Goal: Information Seeking & Learning: Learn about a topic

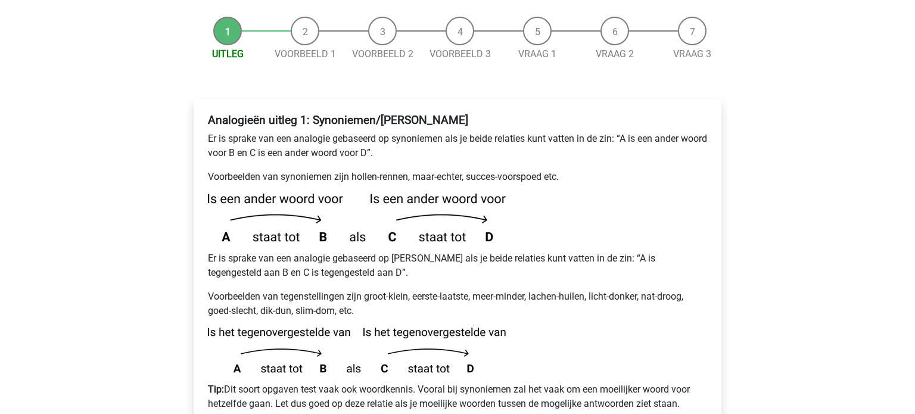
scroll to position [136, 0]
drag, startPoint x: 239, startPoint y: 146, endPoint x: 294, endPoint y: 142, distance: 55.6
click at [290, 169] on p "Voorbeelden van synoniemen zijn hollen-rennen, maar-echter, succes-voorspoed et…" at bounding box center [457, 176] width 499 height 14
click at [305, 169] on p "Voorbeelden van synoniemen zijn hollen-rennen, maar-echter, succes-voorspoed et…" at bounding box center [457, 176] width 499 height 14
drag, startPoint x: 284, startPoint y: 108, endPoint x: 350, endPoint y: 107, distance: 66.2
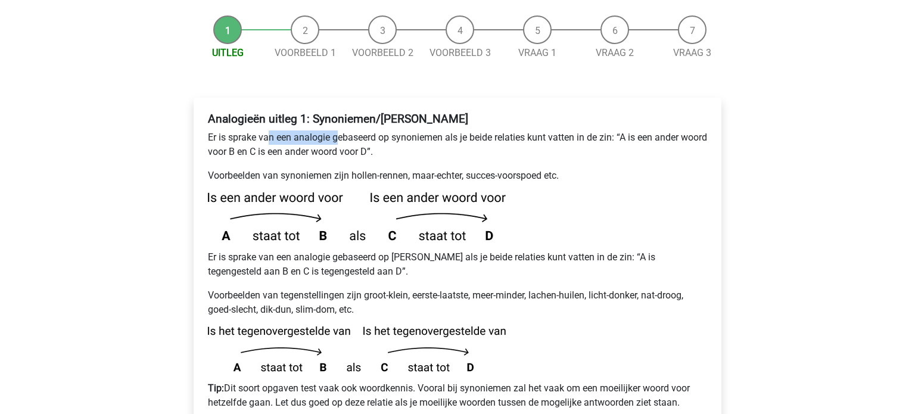
click at [336, 131] on p "Er is sprake van een analogie gebaseerd op synoniemen als je beide relaties kun…" at bounding box center [457, 145] width 499 height 29
click at [371, 131] on p "Er is sprake van een analogie gebaseerd op synoniemen als je beide relaties kun…" at bounding box center [457, 145] width 499 height 29
drag, startPoint x: 376, startPoint y: 108, endPoint x: 433, endPoint y: 105, distance: 56.7
click at [429, 131] on p "Er is sprake van een analogie gebaseerd op synoniemen als je beide relaties kun…" at bounding box center [457, 145] width 499 height 29
click at [490, 131] on p "Er is sprake van een analogie gebaseerd op synoniemen als je beide relaties kun…" at bounding box center [457, 145] width 499 height 29
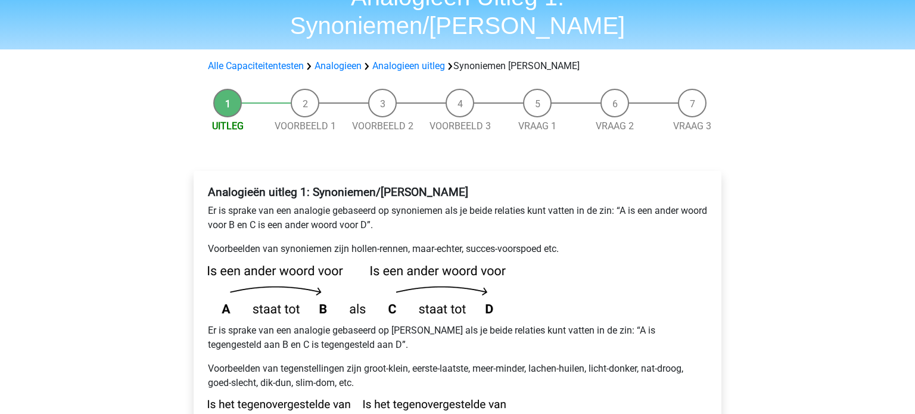
scroll to position [51, 0]
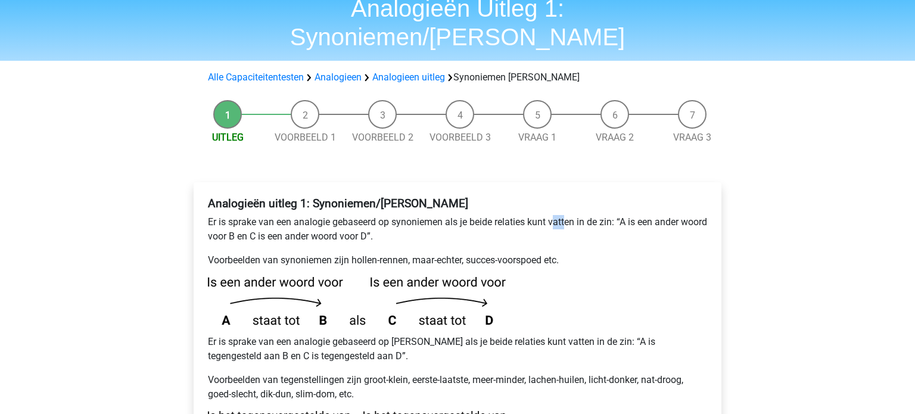
click at [567, 215] on p "Er is sprake van een analogie gebaseerd op synoniemen als je beide relaties kun…" at bounding box center [457, 229] width 499 height 29
click at [514, 215] on p "Er is sprake van een analogie gebaseerd op synoniemen als je beide relaties kun…" at bounding box center [457, 229] width 499 height 29
drag, startPoint x: 231, startPoint y: 209, endPoint x: 269, endPoint y: 209, distance: 38.7
click at [265, 215] on p "Er is sprake van een analogie gebaseerd op synoniemen als je beide relaties kun…" at bounding box center [457, 229] width 499 height 29
click at [275, 215] on p "Er is sprake van een analogie gebaseerd op synoniemen als je beide relaties kun…" at bounding box center [457, 229] width 499 height 29
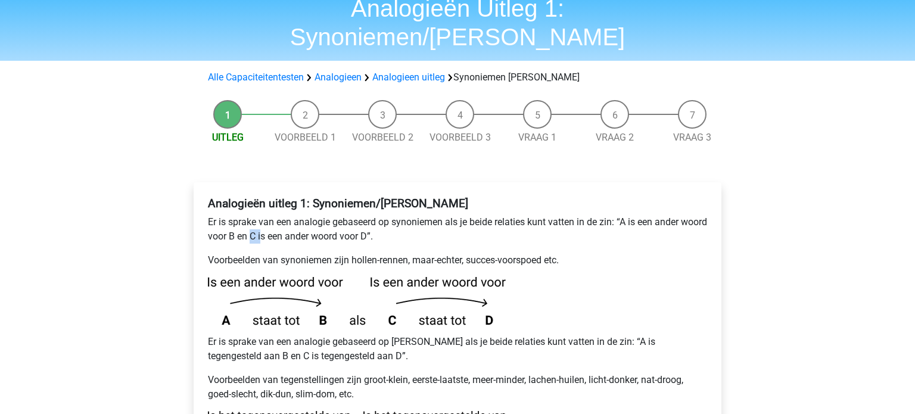
drag, startPoint x: 279, startPoint y: 207, endPoint x: 291, endPoint y: 206, distance: 12.6
click at [290, 215] on p "Er is sprake van een analogie gebaseerd op synoniemen als je beide relaties kun…" at bounding box center [457, 229] width 499 height 29
click at [309, 215] on p "Er is sprake van een analogie gebaseerd op synoniemen als je beide relaties kun…" at bounding box center [457, 229] width 499 height 29
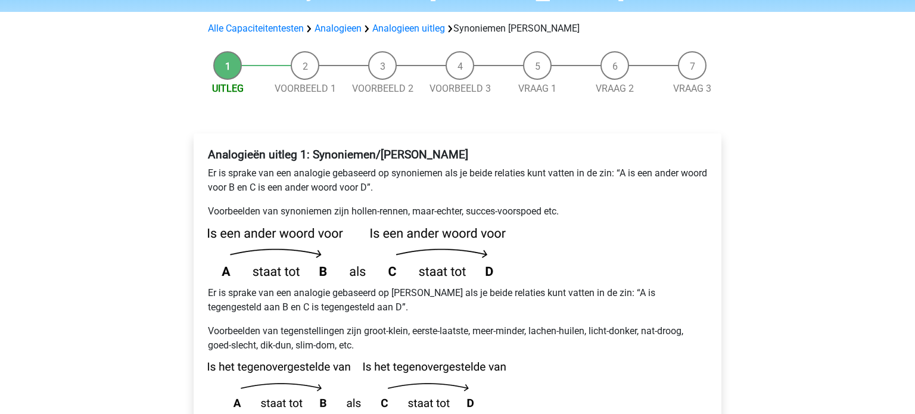
scroll to position [102, 0]
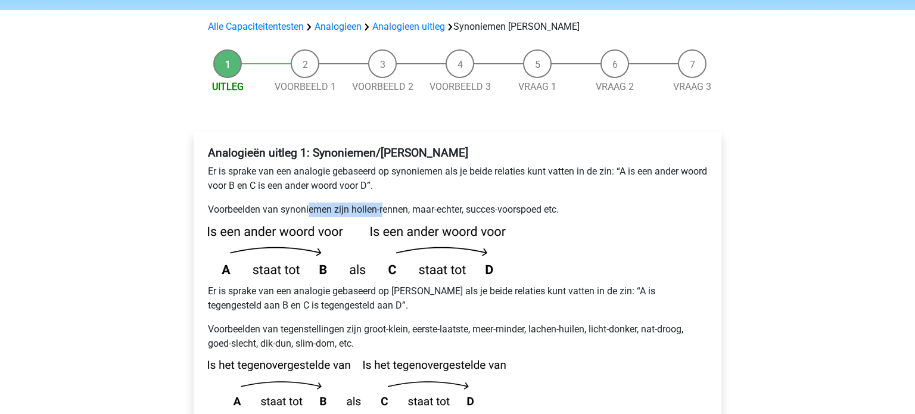
drag, startPoint x: 380, startPoint y: 176, endPoint x: 395, endPoint y: 179, distance: 15.1
click at [387, 203] on p "Voorbeelden van synoniemen zijn hollen-rennen, maar-echter, succes-voorspoed et…" at bounding box center [457, 210] width 499 height 14
click at [396, 203] on p "Voorbeelden van synoniemen zijn hollen-rennen, maar-echter, succes-voorspoed et…" at bounding box center [457, 210] width 499 height 14
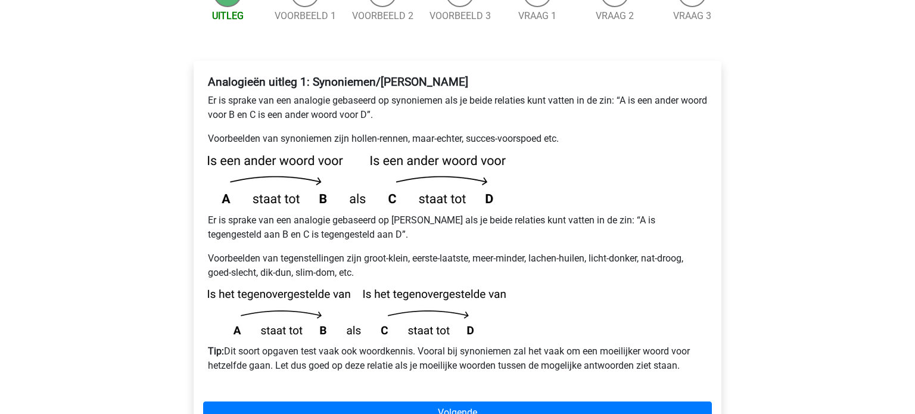
scroll to position [174, 0]
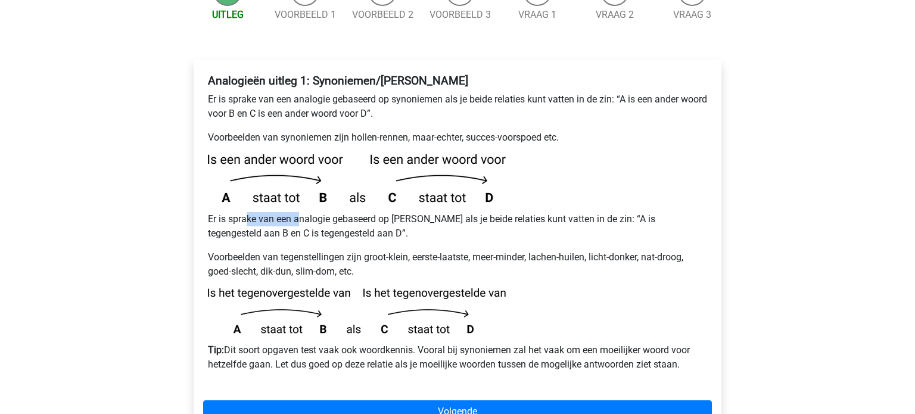
drag, startPoint x: 247, startPoint y: 188, endPoint x: 302, endPoint y: 178, distance: 56.2
click at [302, 178] on div "Analogieën uitleg 1: Synoniemen/Antoniemen Er is sprake van een analogie gebase…" at bounding box center [457, 227] width 509 height 317
click at [346, 181] on div "Analogieën uitleg 1: Synoniemen/Antoniemen Er is sprake van een analogie gebase…" at bounding box center [457, 227] width 509 height 317
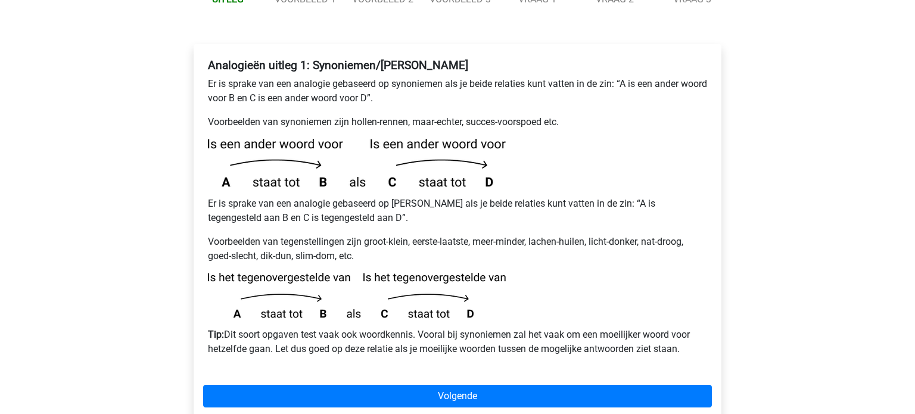
scroll to position [248, 0]
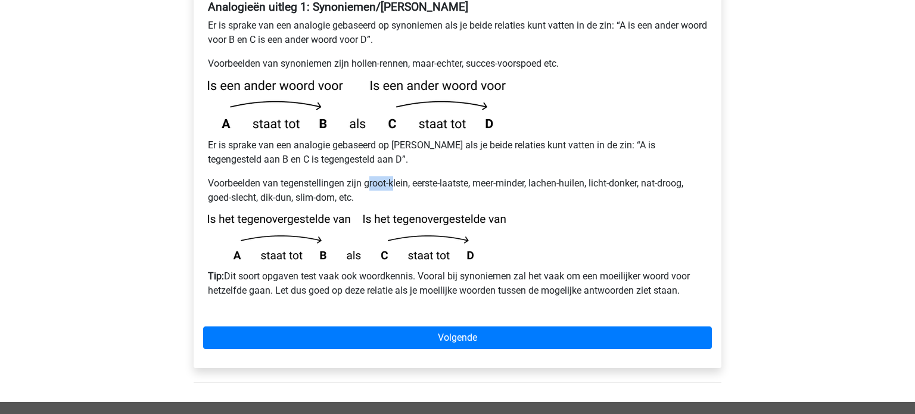
drag, startPoint x: 371, startPoint y: 152, endPoint x: 442, endPoint y: 152, distance: 70.3
click at [406, 176] on p "Voorbeelden van tegenstellingen zijn groot-klein, eerste-laatste, meer-minder, …" at bounding box center [457, 190] width 499 height 29
click at [443, 176] on p "Voorbeelden van tegenstellingen zijn groot-klein, eerste-laatste, meer-minder, …" at bounding box center [457, 190] width 499 height 29
drag, startPoint x: 301, startPoint y: 249, endPoint x: 350, endPoint y: 244, distance: 49.1
click at [347, 269] on p "Tip: Dit soort opgaven test vaak ook woordkennis. Vooral bij synoniemen zal het…" at bounding box center [457, 283] width 499 height 29
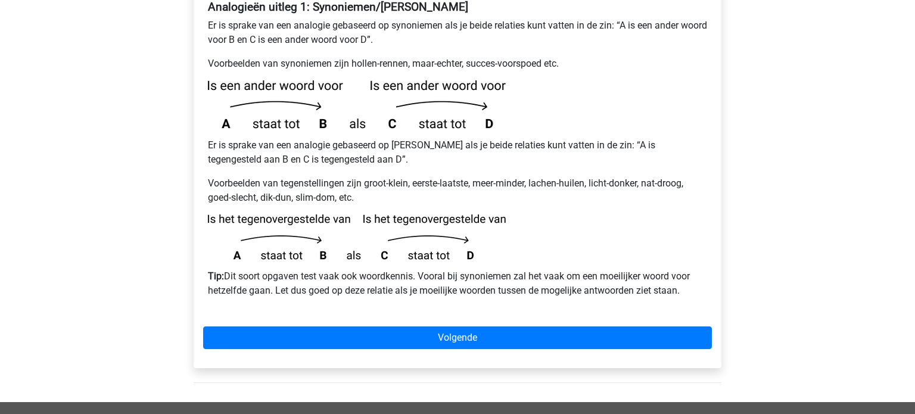
click at [387, 269] on p "Tip: Dit soort opgaven test vaak ook woordkennis. Vooral bij synoniemen zal het…" at bounding box center [457, 283] width 499 height 29
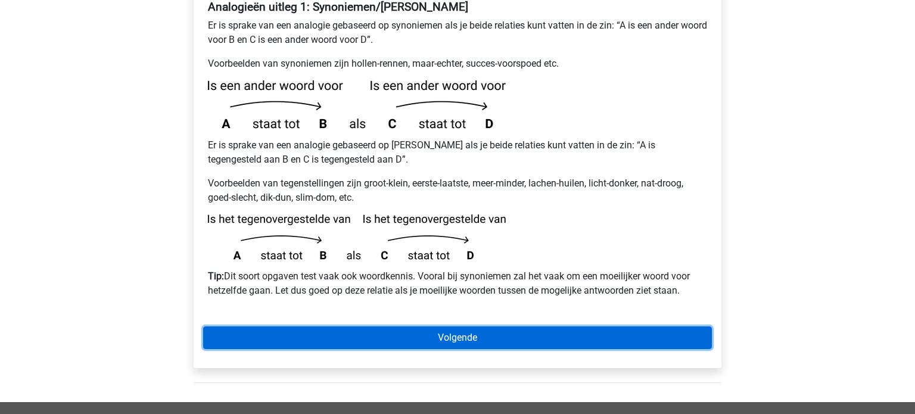
click at [536, 327] on link "Volgende" at bounding box center [457, 338] width 509 height 23
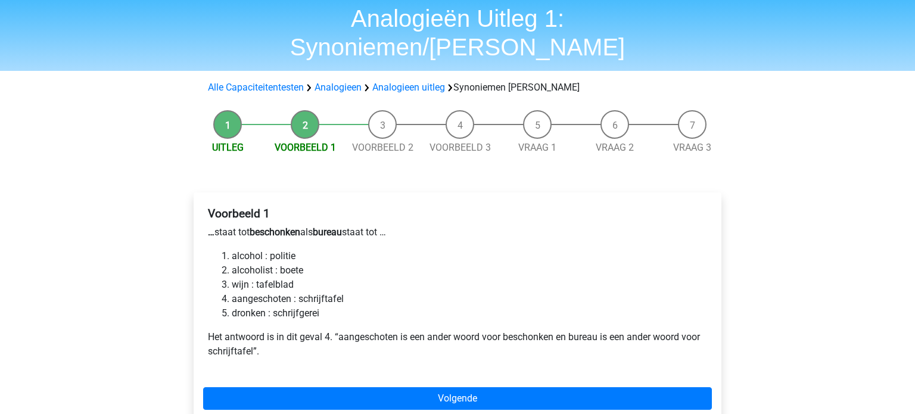
scroll to position [43, 0]
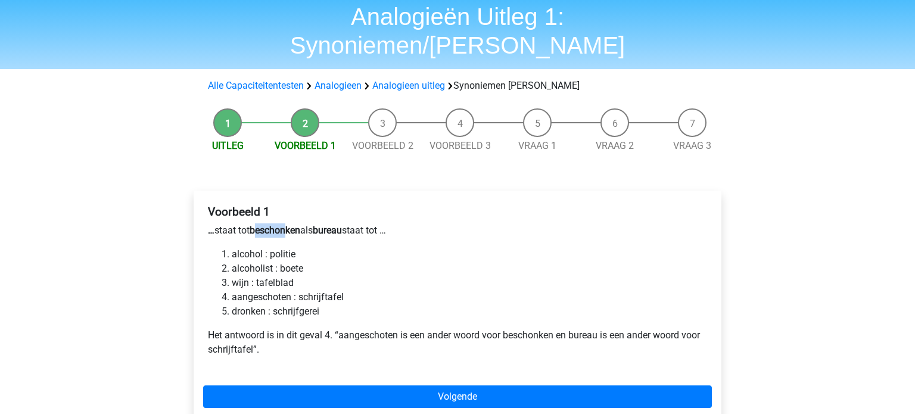
drag, startPoint x: 260, startPoint y: 204, endPoint x: 294, endPoint y: 204, distance: 34.0
click at [293, 225] on b "beschonken" at bounding box center [275, 230] width 51 height 11
click at [327, 225] on b "bureau" at bounding box center [327, 230] width 29 height 11
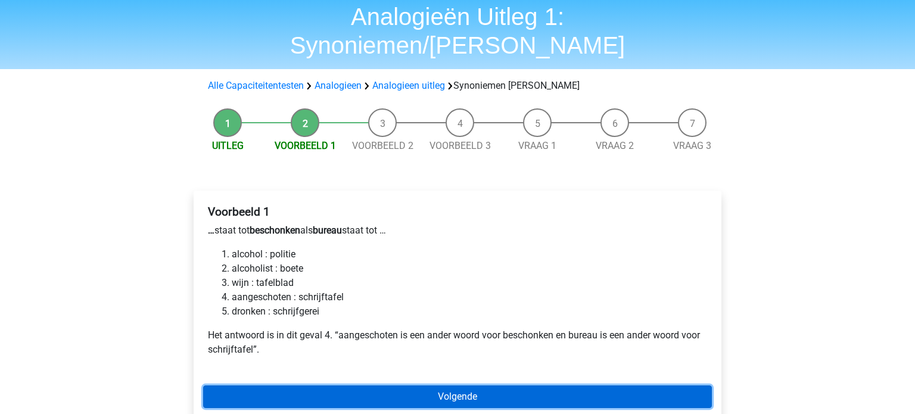
click at [400, 386] on link "Volgende" at bounding box center [457, 397] width 509 height 23
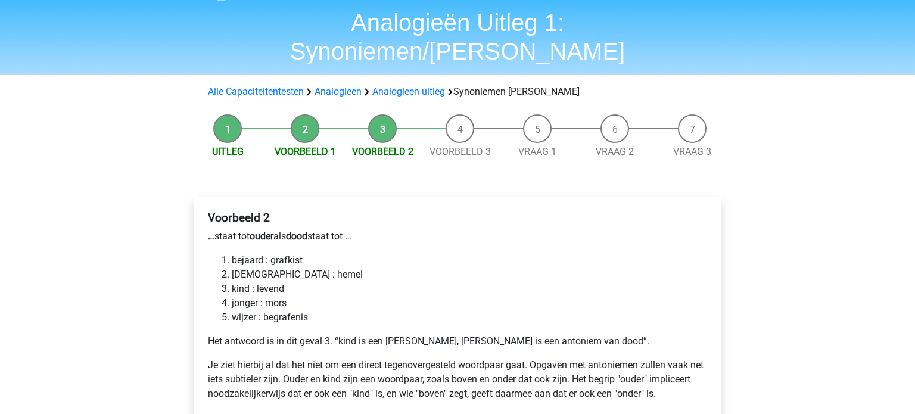
scroll to position [38, 0]
drag, startPoint x: 227, startPoint y: 211, endPoint x: 268, endPoint y: 215, distance: 41.3
click at [254, 229] on p "… staat tot ouder als dood staat tot …" at bounding box center [457, 236] width 499 height 14
click at [277, 215] on div "Voorbeeld 2 … staat tot ouder als dood staat tot … bejaard : grafkist bijbel : …" at bounding box center [457, 310] width 509 height 209
drag, startPoint x: 282, startPoint y: 210, endPoint x: 319, endPoint y: 207, distance: 37.7
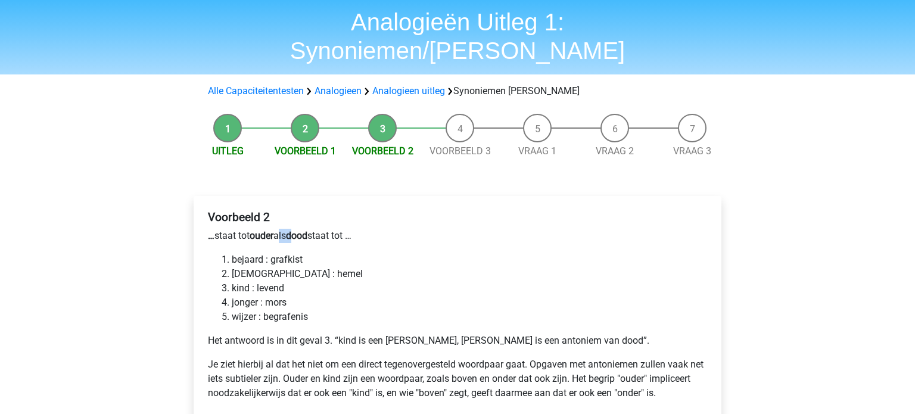
click at [319, 229] on p "… staat tot ouder als dood staat tot …" at bounding box center [457, 236] width 499 height 14
click at [339, 229] on p "… staat tot ouder als dood staat tot …" at bounding box center [457, 236] width 499 height 14
drag, startPoint x: 310, startPoint y: 339, endPoint x: 351, endPoint y: 337, distance: 41.2
click at [351, 358] on p "Je ziet hierbij al dat het niet om een direct tegenovergesteld woordpaar gaat. …" at bounding box center [457, 379] width 499 height 43
drag, startPoint x: 371, startPoint y: 334, endPoint x: 391, endPoint y: 336, distance: 19.7
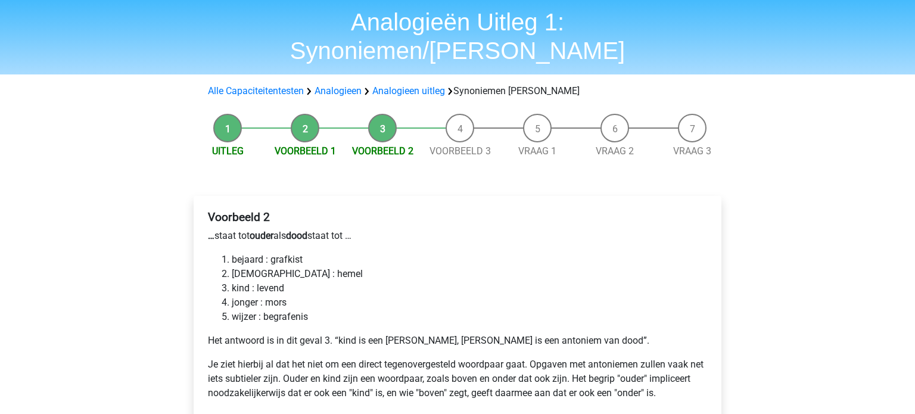
click at [372, 358] on p "Je ziet hierbij al dat het niet om een direct tegenovergesteld woordpaar gaat. …" at bounding box center [457, 379] width 499 height 43
drag, startPoint x: 406, startPoint y: 336, endPoint x: 478, endPoint y: 330, distance: 71.7
click at [464, 358] on p "Je ziet hierbij al dat het niet om een direct tegenovergesteld woordpaar gaat. …" at bounding box center [457, 379] width 499 height 43
click at [515, 358] on p "Je ziet hierbij al dat het niet om een direct tegenovergesteld woordpaar gaat. …" at bounding box center [457, 379] width 499 height 43
drag, startPoint x: 545, startPoint y: 333, endPoint x: 604, endPoint y: 332, distance: 59.6
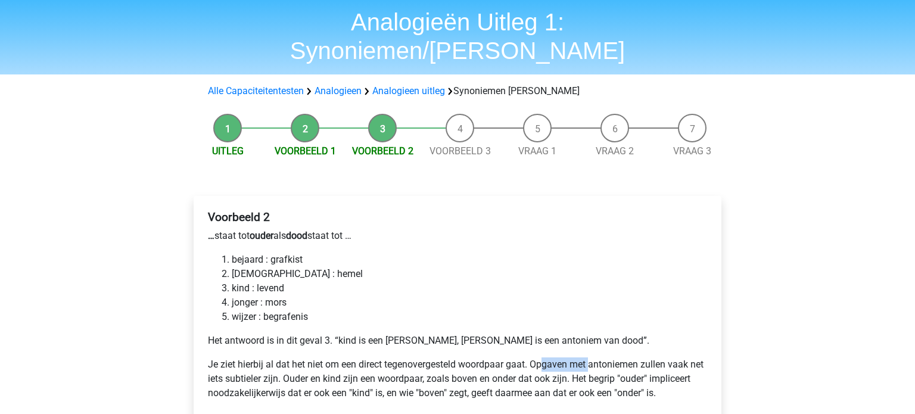
click at [602, 358] on p "Je ziet hierbij al dat het niet om een direct tegenovergesteld woordpaar gaat. …" at bounding box center [457, 379] width 499 height 43
drag, startPoint x: 654, startPoint y: 339, endPoint x: 666, endPoint y: 338, distance: 12.0
click at [654, 358] on p "Je ziet hierbij al dat het niet om een direct tegenovergesteld woordpaar gaat. …" at bounding box center [457, 379] width 499 height 43
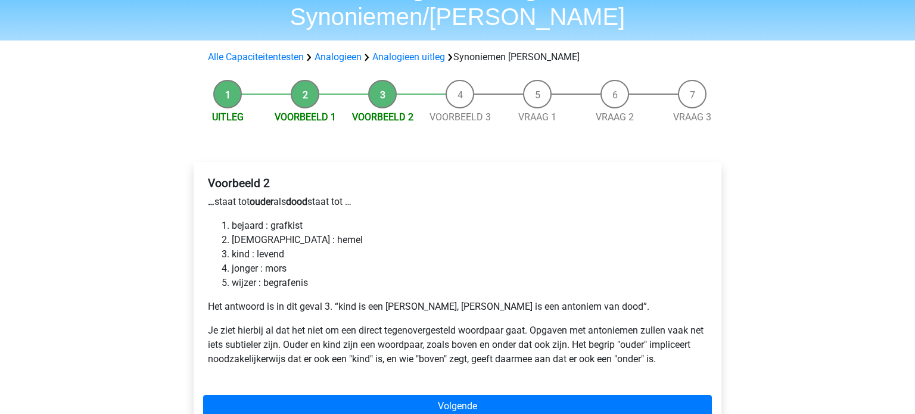
scroll to position [76, 0]
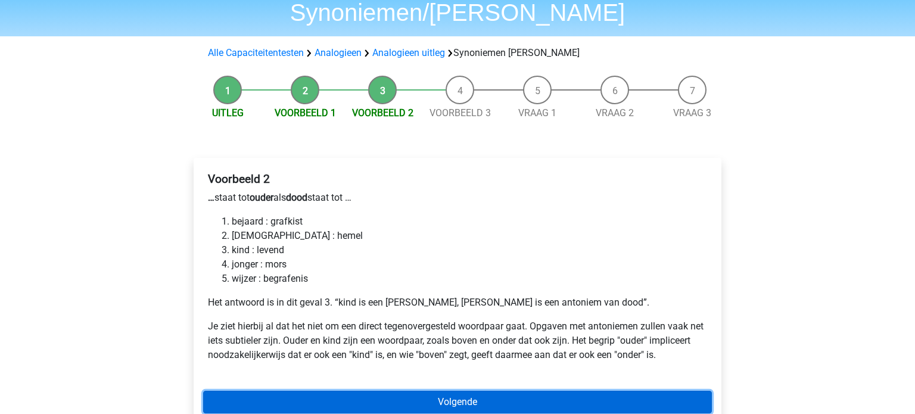
click at [454, 391] on link "Volgende" at bounding box center [457, 402] width 509 height 23
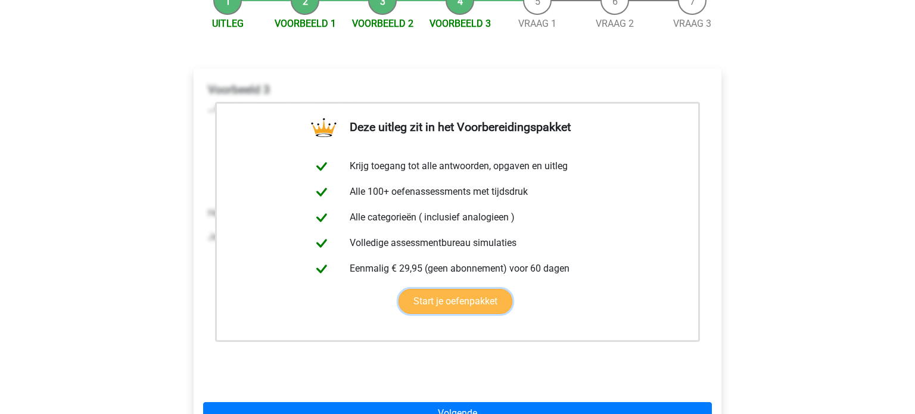
scroll to position [200, 0]
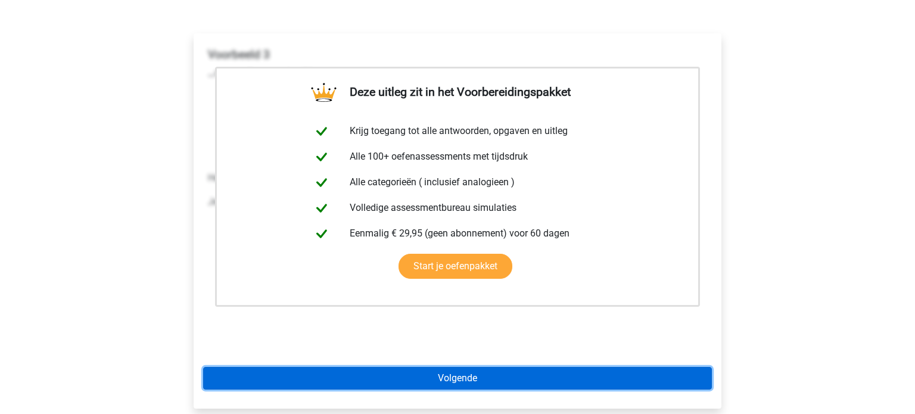
click at [458, 367] on link "Volgende" at bounding box center [457, 378] width 509 height 23
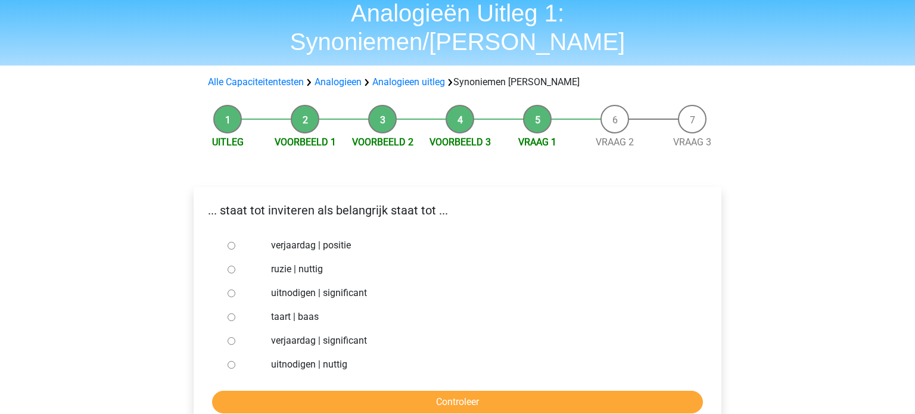
scroll to position [52, 0]
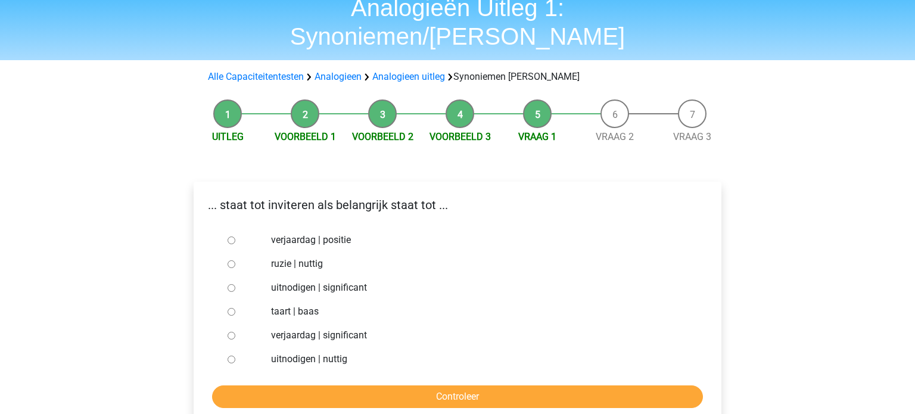
click at [318, 352] on label "uitnodigen | nuttig" at bounding box center [477, 359] width 412 height 14
click at [235, 356] on input "uitnodigen | nuttig" at bounding box center [232, 360] width 8 height 8
radio input "true"
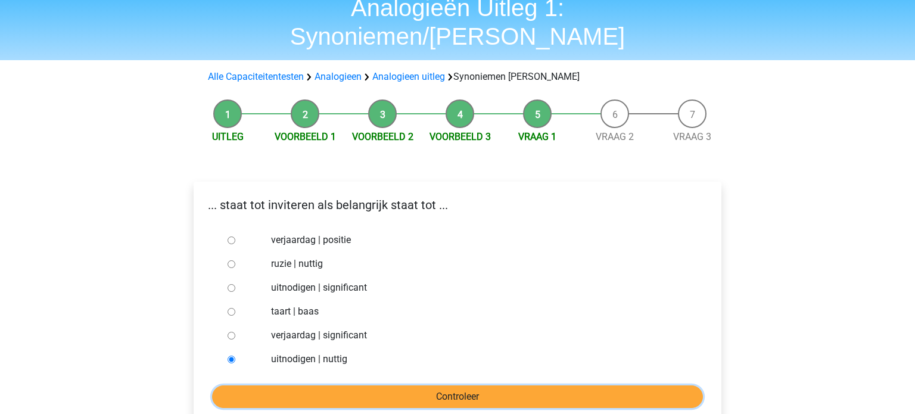
click at [456, 386] on input "Controleer" at bounding box center [457, 397] width 491 height 23
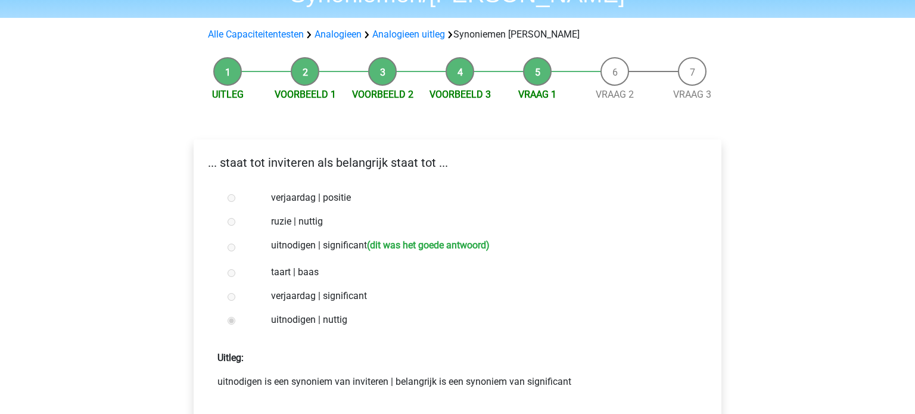
scroll to position [168, 0]
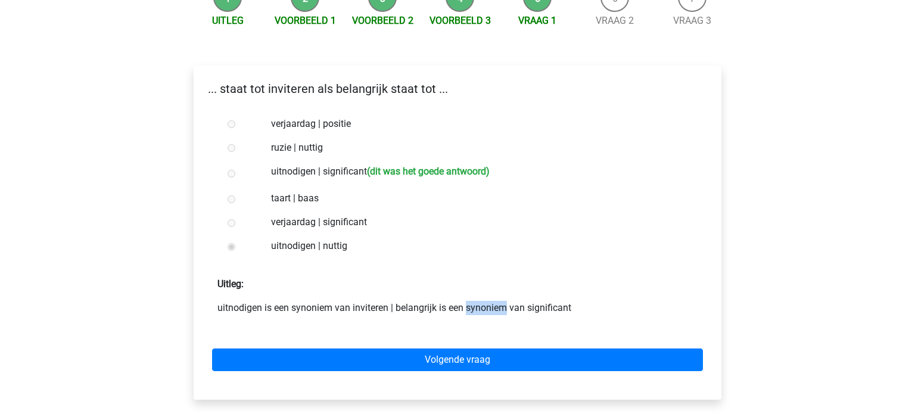
drag, startPoint x: 379, startPoint y: 280, endPoint x: 437, endPoint y: 278, distance: 58.4
click at [414, 301] on p "uitnodigen is een synoniem van inviteren | belangrijk is een synoniem van signi…" at bounding box center [458, 308] width 480 height 14
click at [443, 301] on p "uitnodigen is een synoniem van inviteren | belangrijk is een synoniem van signi…" at bounding box center [458, 308] width 480 height 14
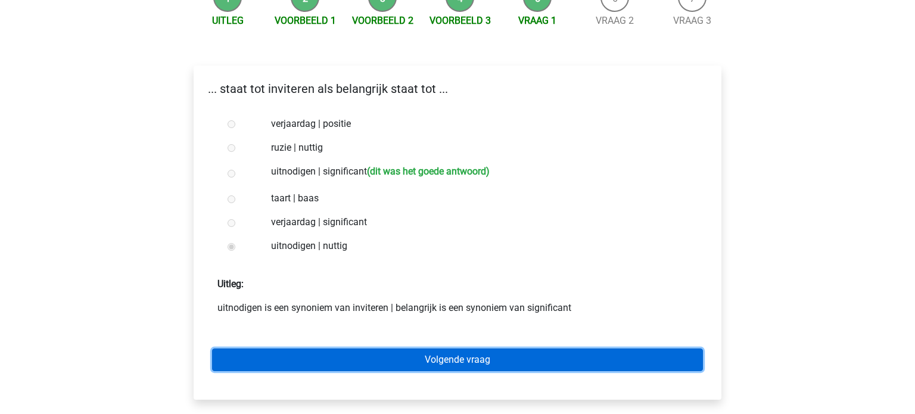
click at [498, 349] on link "Volgende vraag" at bounding box center [457, 360] width 491 height 23
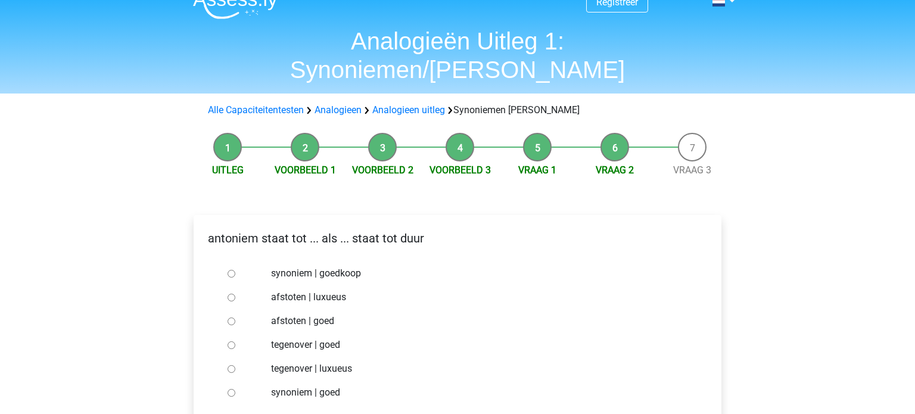
scroll to position [45, 0]
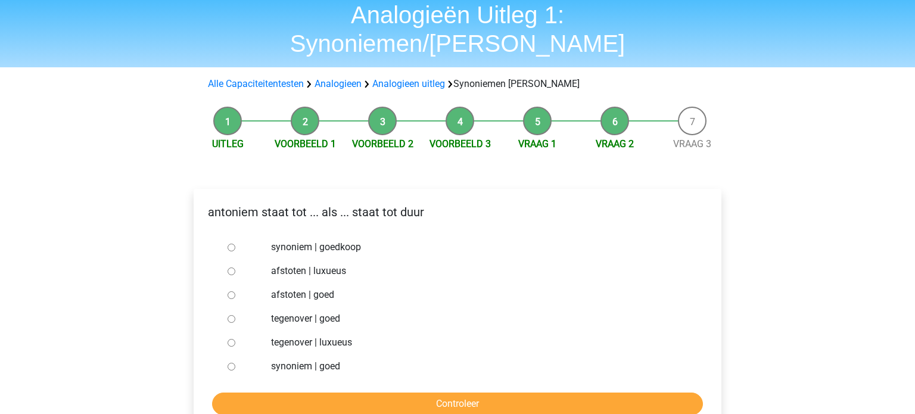
click at [233, 339] on input "tegenover | luxueus" at bounding box center [232, 343] width 8 height 8
radio input "true"
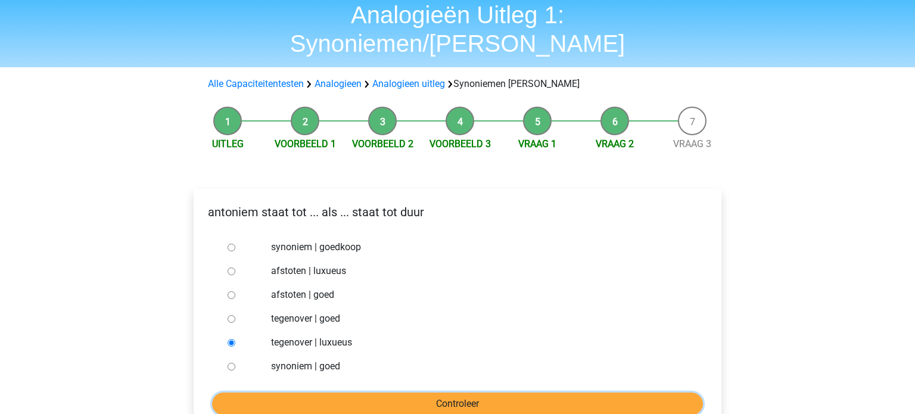
click at [439, 393] on input "Controleer" at bounding box center [457, 404] width 491 height 23
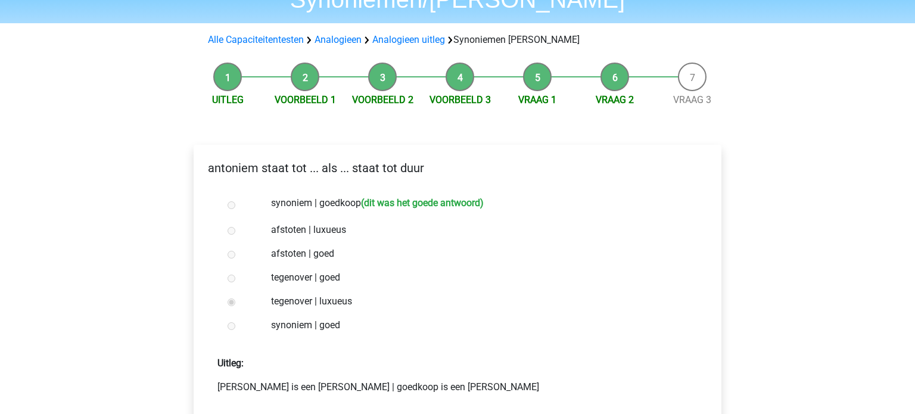
scroll to position [190, 0]
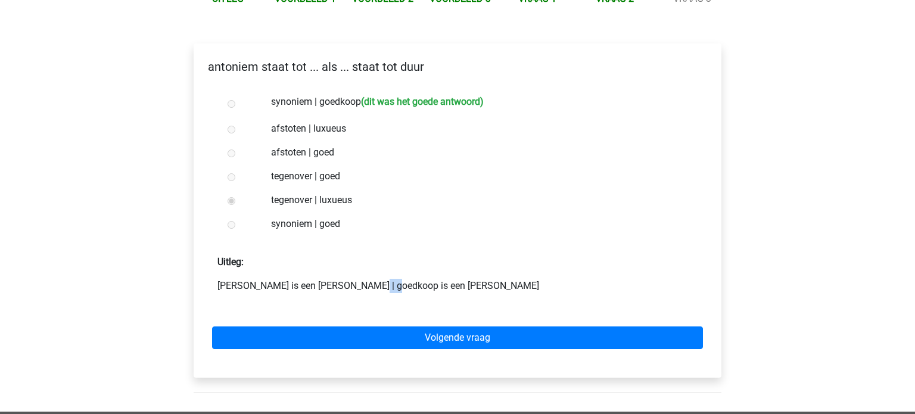
drag, startPoint x: 266, startPoint y: 259, endPoint x: 303, endPoint y: 258, distance: 36.4
click at [288, 279] on p "antoniem is een antoniem van synoniem | goedkoop is een antoniem van duur" at bounding box center [458, 286] width 480 height 14
click at [310, 279] on p "antoniem is een antoniem van synoniem | goedkoop is een antoniem van duur" at bounding box center [458, 286] width 480 height 14
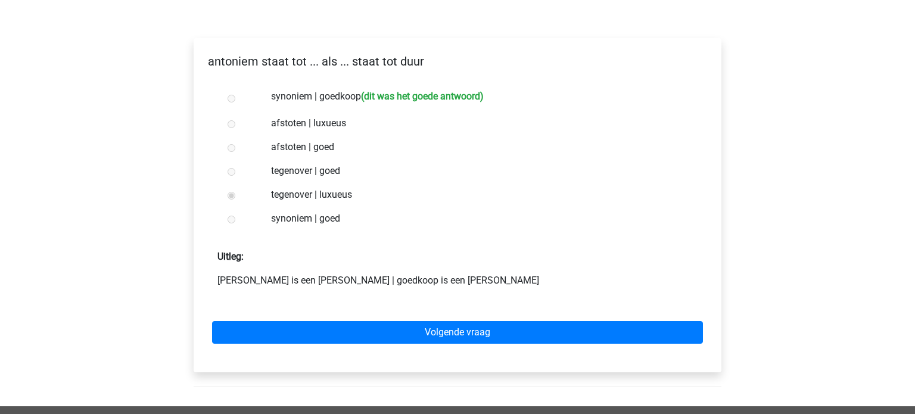
scroll to position [195, 0]
drag, startPoint x: 318, startPoint y: 255, endPoint x: 345, endPoint y: 247, distance: 28.5
click at [338, 274] on p "antoniem is een antoniem van synoniem | goedkoop is een antoniem van duur" at bounding box center [458, 281] width 480 height 14
click at [363, 274] on p "antoniem is een antoniem van synoniem | goedkoop is een antoniem van duur" at bounding box center [458, 281] width 480 height 14
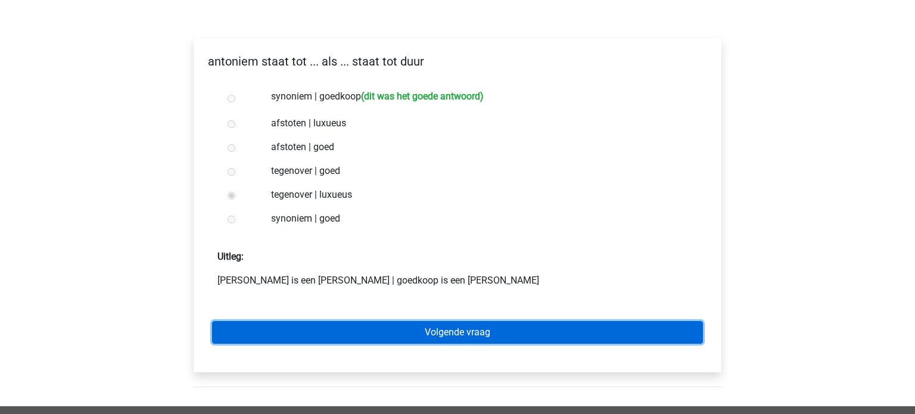
click at [491, 321] on link "Volgende vraag" at bounding box center [457, 332] width 491 height 23
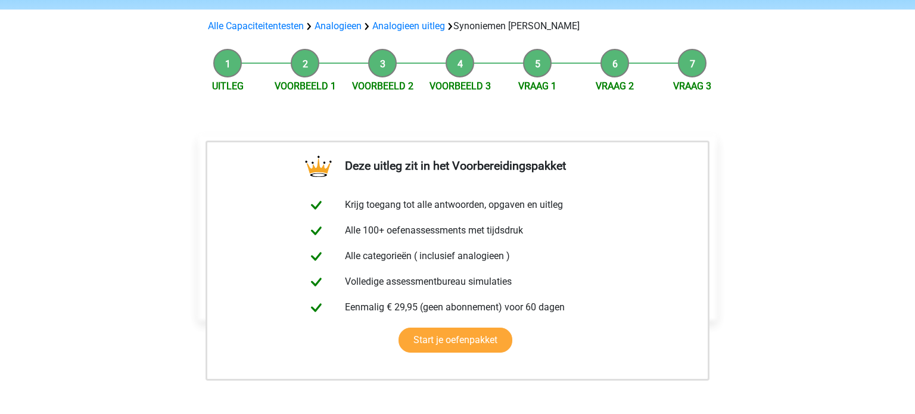
scroll to position [215, 0]
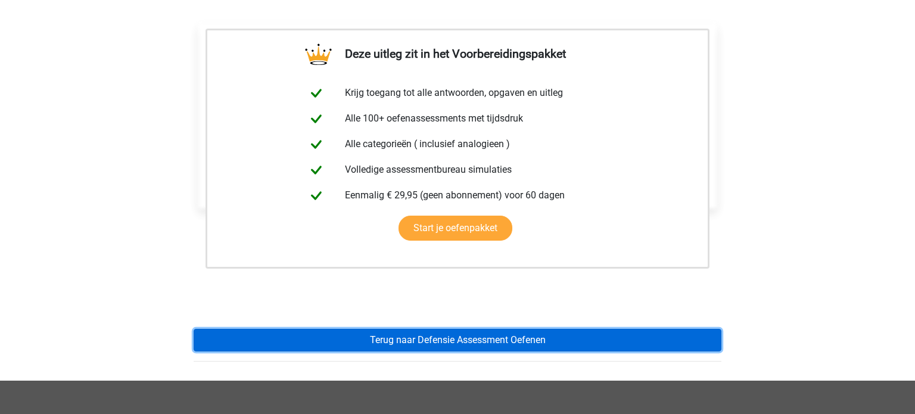
click at [477, 329] on link "Terug naar Defensie Assessment Oefenen" at bounding box center [458, 340] width 528 height 23
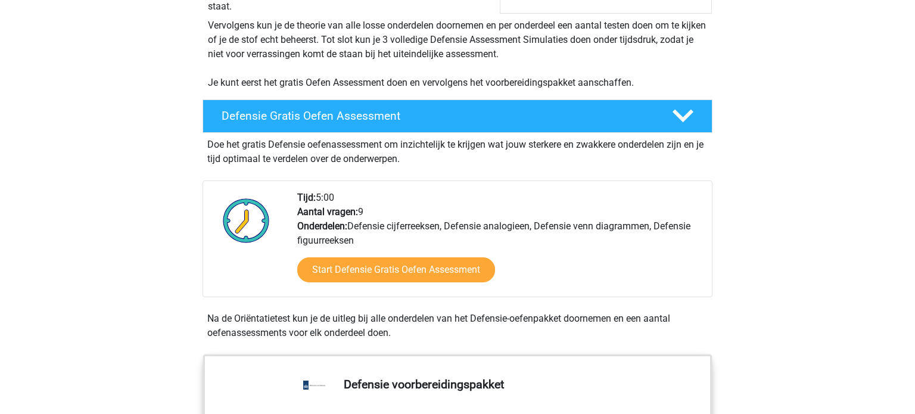
scroll to position [300, 0]
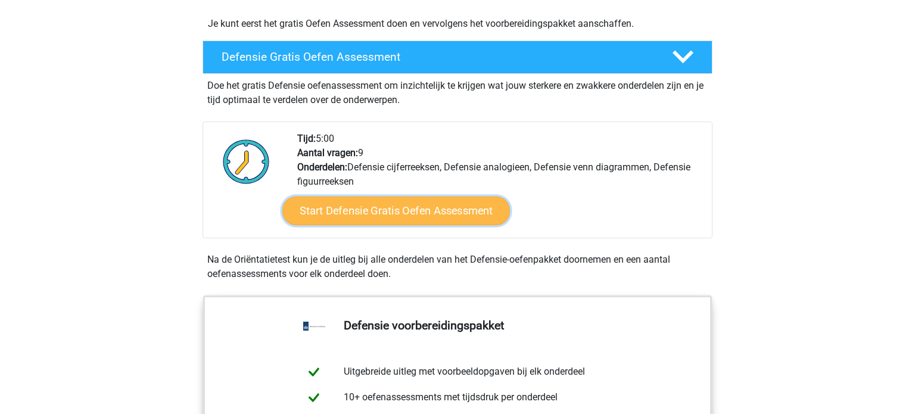
click at [369, 216] on link "Start Defensie Gratis Oefen Assessment" at bounding box center [396, 211] width 228 height 29
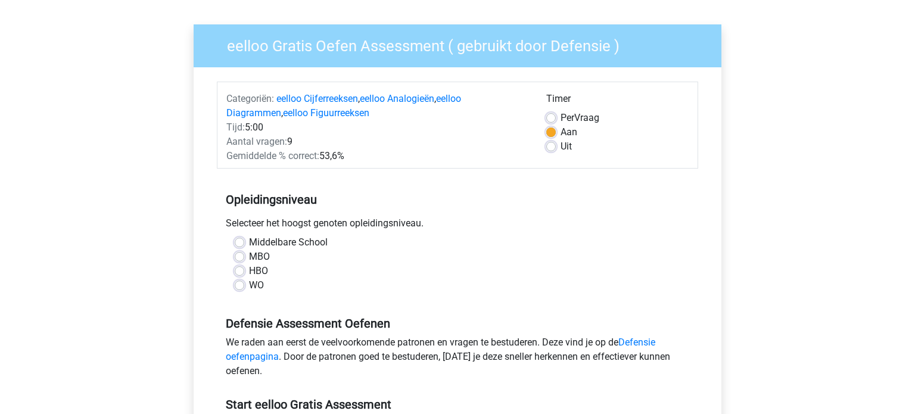
scroll to position [88, 0]
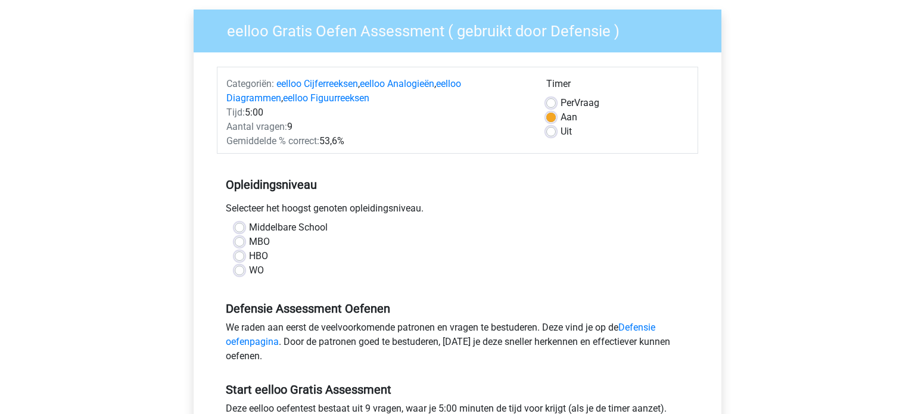
click at [272, 228] on label "Middelbare School" at bounding box center [288, 228] width 79 height 14
click at [244, 228] on input "Middelbare School" at bounding box center [240, 227] width 10 height 12
radio input "true"
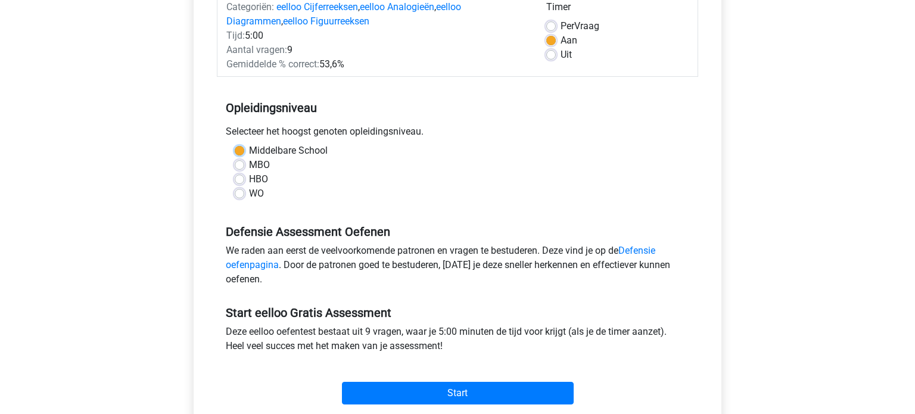
scroll to position [153, 0]
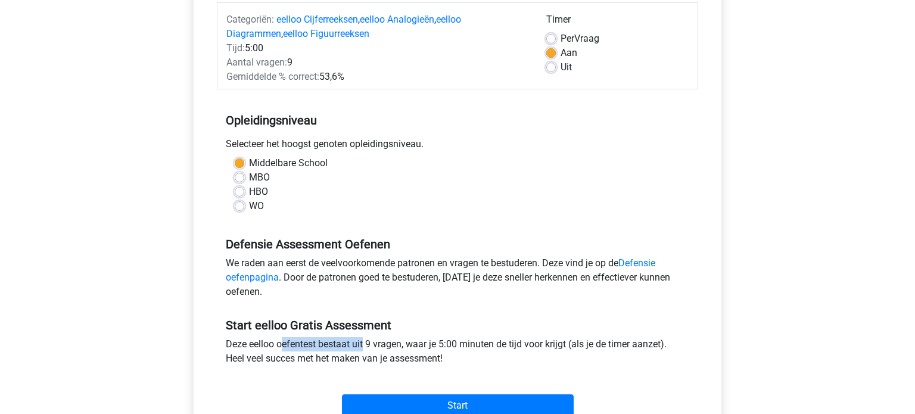
drag, startPoint x: 275, startPoint y: 347, endPoint x: 314, endPoint y: 345, distance: 38.8
click at [300, 345] on div "Deze eelloo oefentest bestaat uit 9 vragen, waar je 5:00 minuten de tijd voor k…" at bounding box center [458, 353] width 482 height 33
click at [329, 344] on div "Deze eelloo oefentest bestaat uit 9 vragen, waar je 5:00 minuten de tijd voor k…" at bounding box center [458, 353] width 482 height 33
drag, startPoint x: 344, startPoint y: 340, endPoint x: 401, endPoint y: 339, distance: 57.2
click at [384, 338] on div "Deze eelloo oefentest bestaat uit 9 vragen, waar je 5:00 minuten de tijd voor k…" at bounding box center [458, 353] width 482 height 33
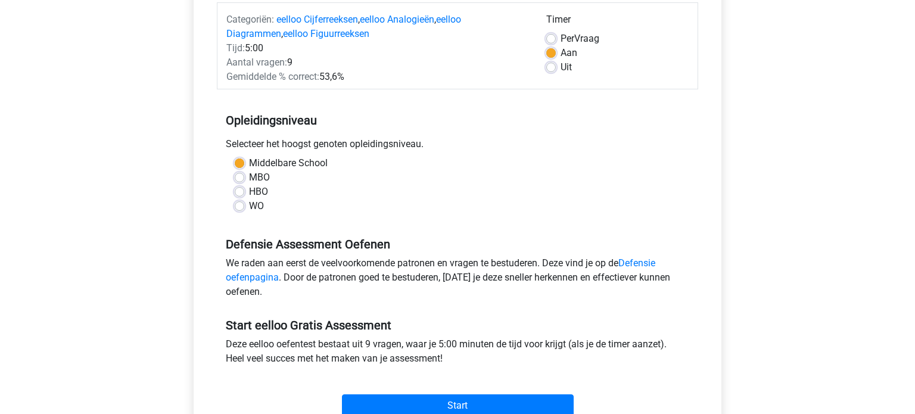
click at [420, 340] on div "Deze eelloo oefentest bestaat uit 9 vragen, waar je 5:00 minuten de tijd voor k…" at bounding box center [458, 353] width 482 height 33
drag, startPoint x: 467, startPoint y: 343, endPoint x: 505, endPoint y: 342, distance: 38.7
click at [501, 342] on div "Deze eelloo oefentest bestaat uit 9 vragen, waar je 5:00 minuten de tijd voor k…" at bounding box center [458, 353] width 482 height 33
click at [538, 339] on div "Deze eelloo oefentest bestaat uit 9 vragen, waar je 5:00 minuten de tijd voor k…" at bounding box center [458, 353] width 482 height 33
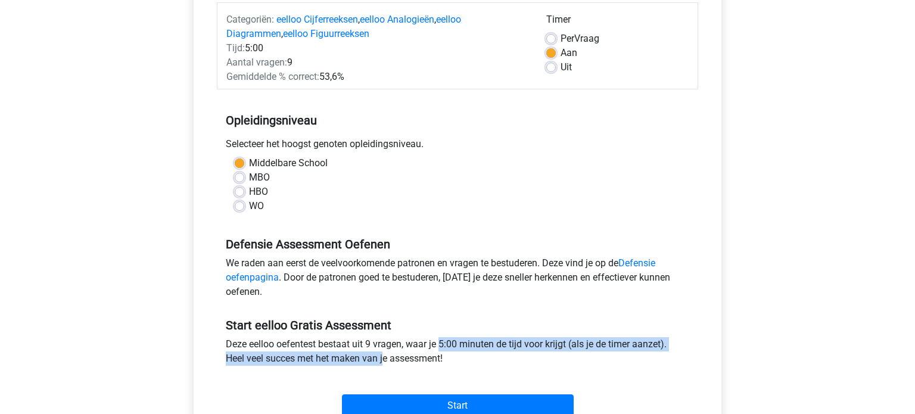
drag, startPoint x: 320, startPoint y: 355, endPoint x: 380, endPoint y: 350, distance: 59.8
click at [380, 350] on div "Deze eelloo oefentest bestaat uit 9 vragen, waar je 5:00 minuten de tijd voor k…" at bounding box center [458, 353] width 482 height 33
click at [379, 344] on div "Deze eelloo oefentest bestaat uit 9 vragen, waar je 5:00 minuten de tijd voor k…" at bounding box center [458, 353] width 482 height 33
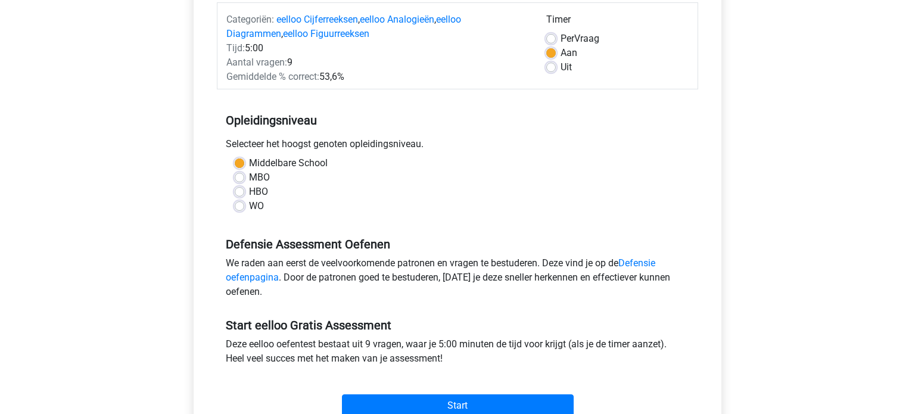
click at [387, 364] on div "Deze eelloo oefentest bestaat uit 9 vragen, waar je 5:00 minuten de tijd voor k…" at bounding box center [458, 353] width 482 height 33
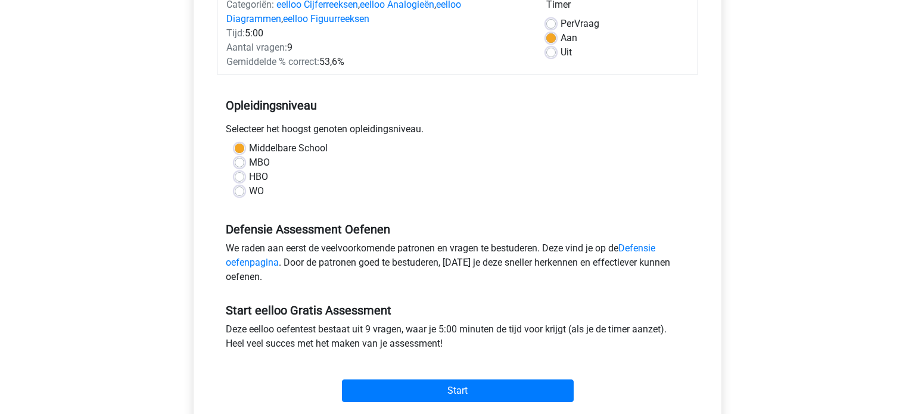
scroll to position [202, 0]
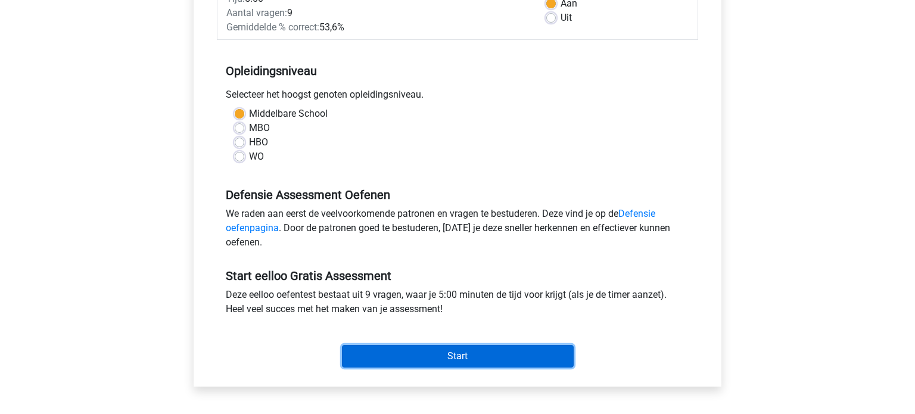
click at [484, 354] on input "Start" at bounding box center [458, 356] width 232 height 23
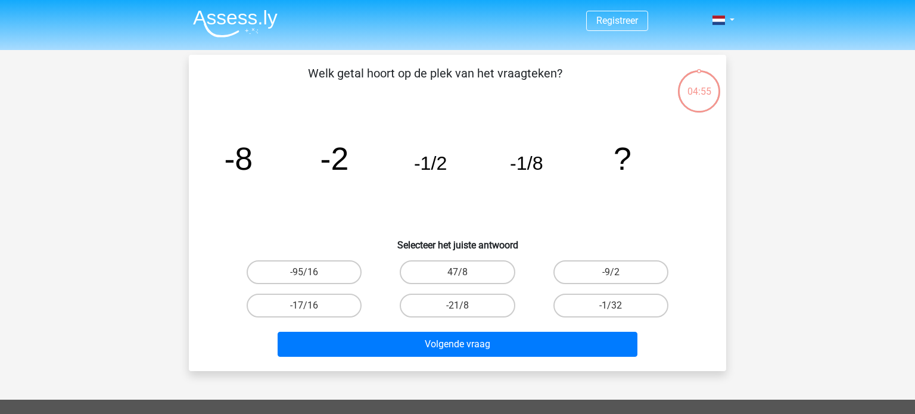
drag, startPoint x: 320, startPoint y: 76, endPoint x: 390, endPoint y: 69, distance: 70.7
click at [375, 69] on p "Welk getal hoort op de plek van het vraagteken?" at bounding box center [435, 82] width 455 height 36
drag, startPoint x: 402, startPoint y: 69, endPoint x: 429, endPoint y: 69, distance: 27.4
click at [402, 68] on p "Welk getal hoort op de plek van het vraagteken?" at bounding box center [435, 82] width 455 height 36
drag, startPoint x: 446, startPoint y: 71, endPoint x: 496, endPoint y: 74, distance: 50.2
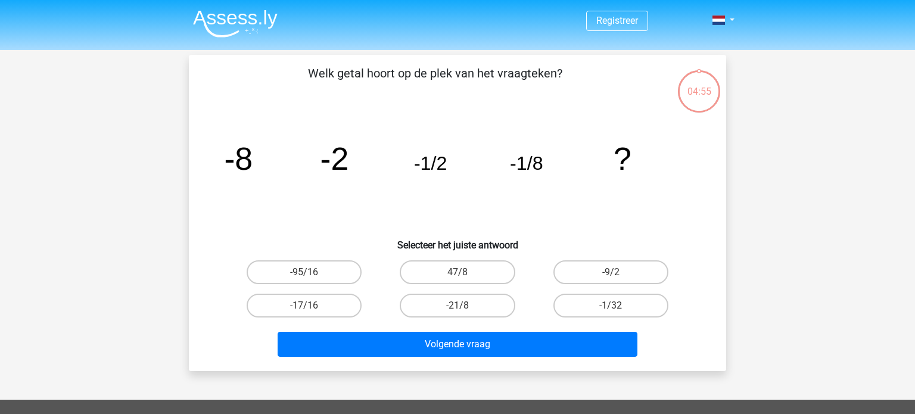
click at [493, 74] on p "Welk getal hoort op de plek van het vraagteken?" at bounding box center [435, 82] width 455 height 36
click at [502, 74] on p "Welk getal hoort op de plek van het vraagteken?" at bounding box center [435, 82] width 455 height 36
click at [605, 272] on label "-9/2" at bounding box center [611, 272] width 115 height 24
click at [611, 272] on input "-9/2" at bounding box center [615, 276] width 8 height 8
radio input "true"
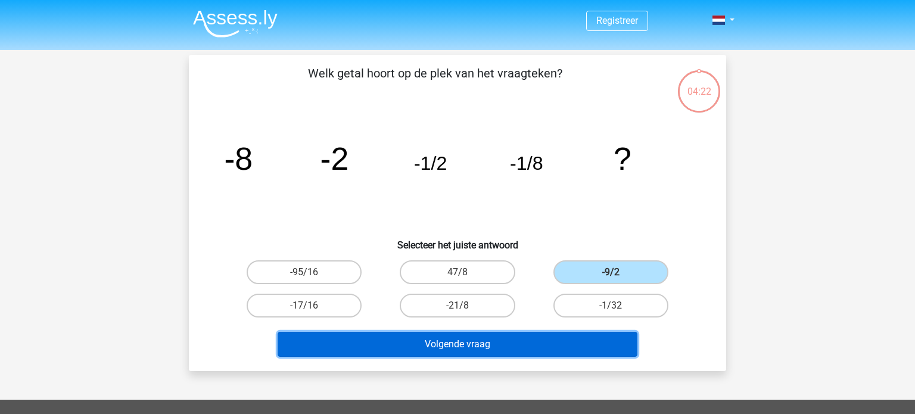
click at [570, 332] on button "Volgende vraag" at bounding box center [458, 344] width 361 height 25
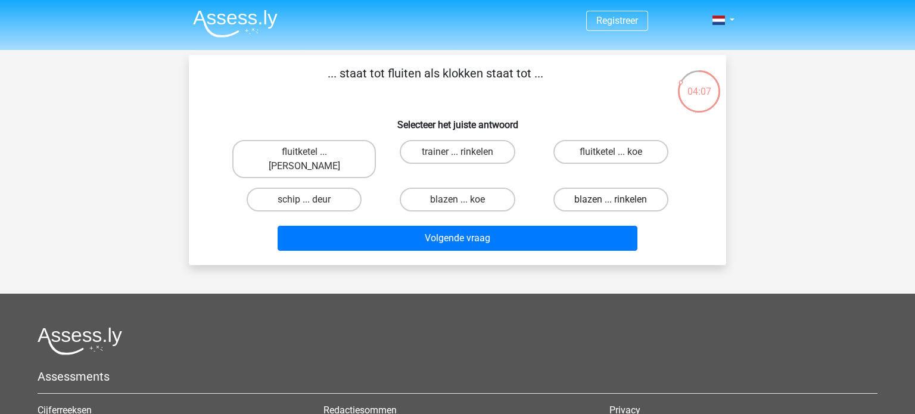
click at [586, 188] on label "blazen ... rinkelen" at bounding box center [611, 200] width 115 height 24
click at [611, 200] on input "blazen ... rinkelen" at bounding box center [615, 204] width 8 height 8
radio input "true"
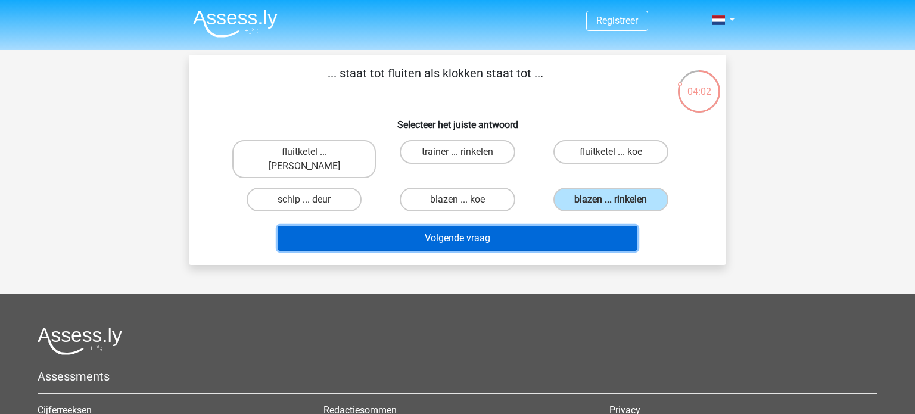
click at [496, 229] on button "Volgende vraag" at bounding box center [458, 238] width 361 height 25
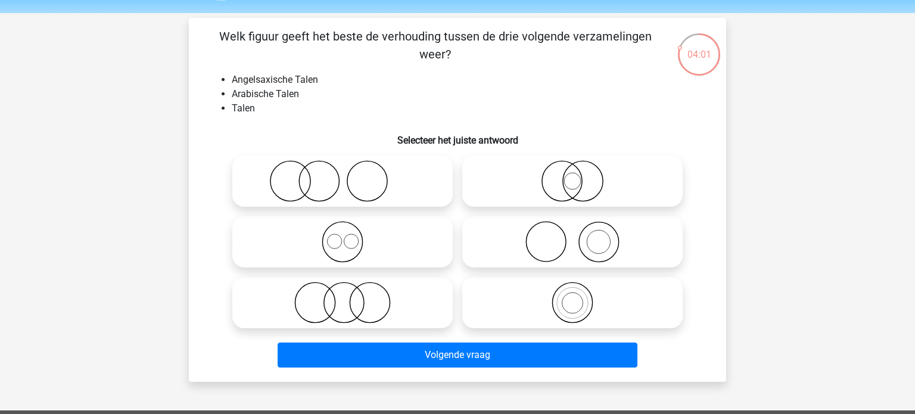
scroll to position [36, 0]
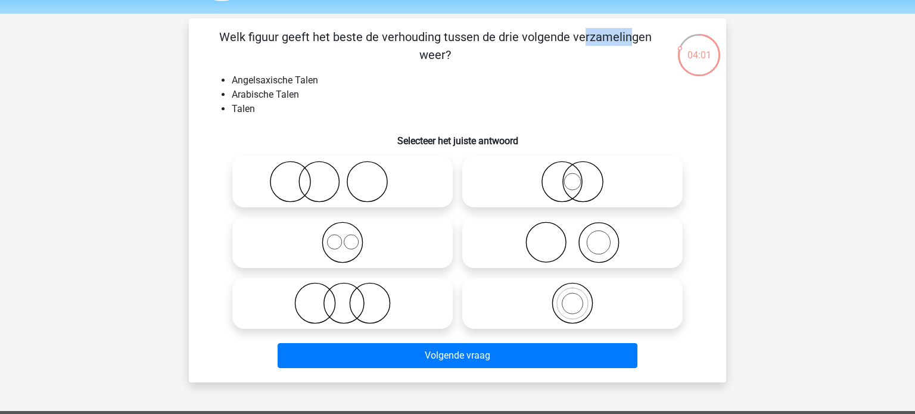
drag, startPoint x: 336, startPoint y: 40, endPoint x: 396, endPoint y: 40, distance: 60.8
click at [383, 38] on p "Welk figuur geeft het beste de verhouding tussen de drie volgende verzamelingen…" at bounding box center [435, 46] width 455 height 36
drag, startPoint x: 411, startPoint y: 40, endPoint x: 420, endPoint y: 39, distance: 9.0
click at [411, 40] on p "Welk figuur geeft het beste de verhouding tussen de drie volgende verzamelingen…" at bounding box center [435, 46] width 455 height 36
drag, startPoint x: 458, startPoint y: 38, endPoint x: 487, endPoint y: 39, distance: 29.2
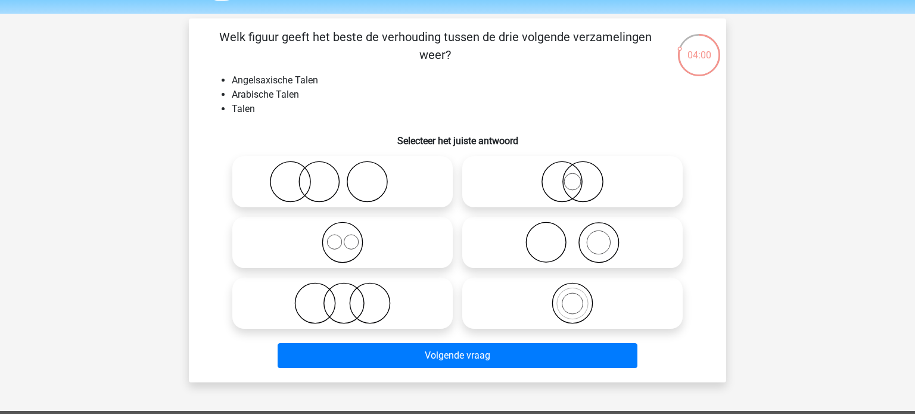
click at [482, 39] on p "Welk figuur geeft het beste de verhouding tussen de drie volgende verzamelingen…" at bounding box center [435, 46] width 455 height 36
drag, startPoint x: 503, startPoint y: 40, endPoint x: 513, endPoint y: 38, distance: 10.4
click at [504, 40] on p "Welk figuur geeft het beste de verhouding tussen de drie volgende verzamelingen…" at bounding box center [435, 46] width 455 height 36
drag, startPoint x: 549, startPoint y: 35, endPoint x: 586, endPoint y: 37, distance: 36.4
click at [568, 35] on p "Welk figuur geeft het beste de verhouding tussen de drie volgende verzamelingen…" at bounding box center [435, 46] width 455 height 36
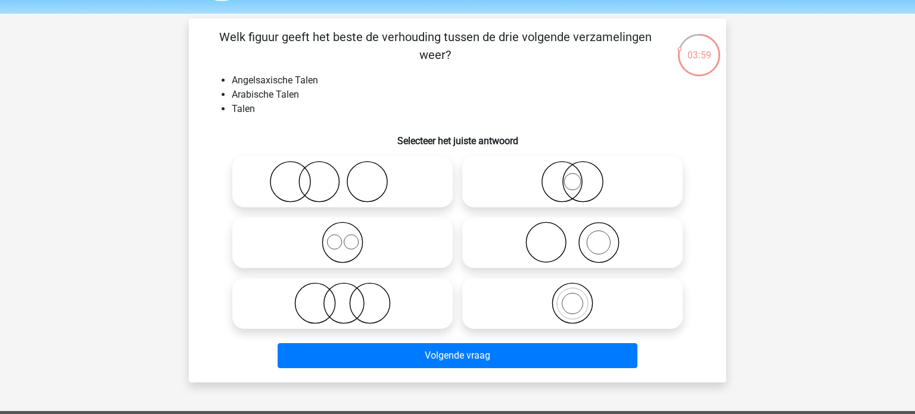
click at [598, 39] on p "Welk figuur geeft het beste de verhouding tussen de drie volgende verzamelingen…" at bounding box center [435, 46] width 455 height 36
drag, startPoint x: 243, startPoint y: 108, endPoint x: 249, endPoint y: 108, distance: 6.6
click at [249, 108] on li "Talen" at bounding box center [470, 109] width 476 height 14
click at [256, 111] on li "Talen" at bounding box center [470, 109] width 476 height 14
click at [585, 303] on icon at bounding box center [572, 303] width 211 height 42
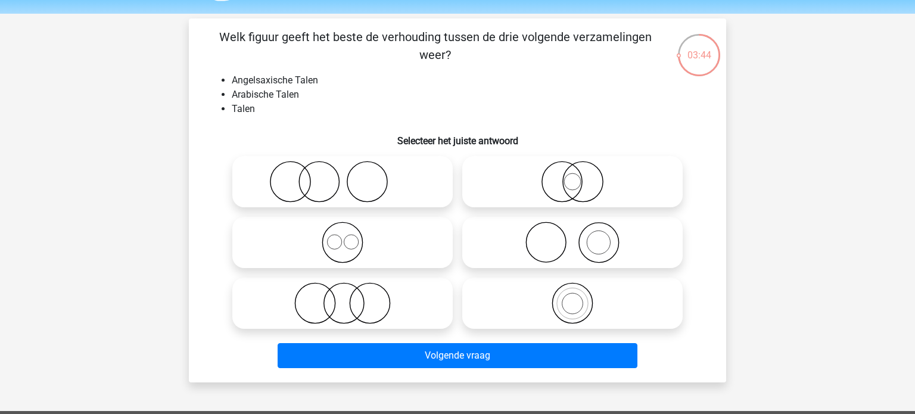
click at [580, 297] on input "radio" at bounding box center [577, 294] width 8 height 8
radio input "true"
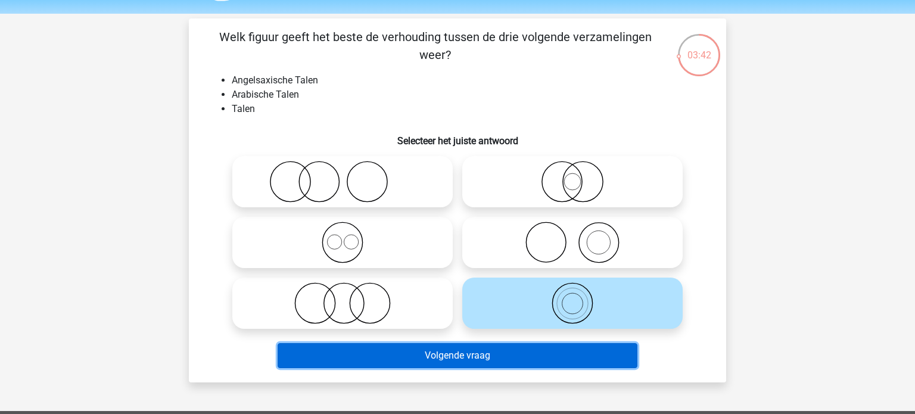
click at [458, 352] on button "Volgende vraag" at bounding box center [458, 355] width 361 height 25
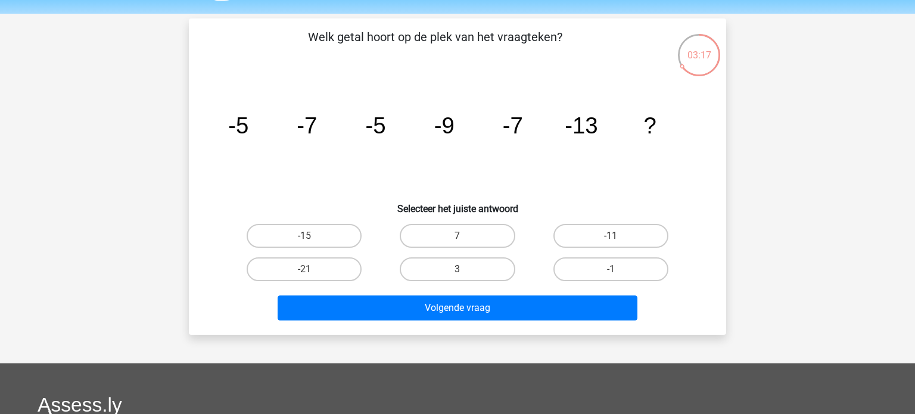
click at [613, 237] on input "-11" at bounding box center [615, 240] width 8 height 8
radio input "true"
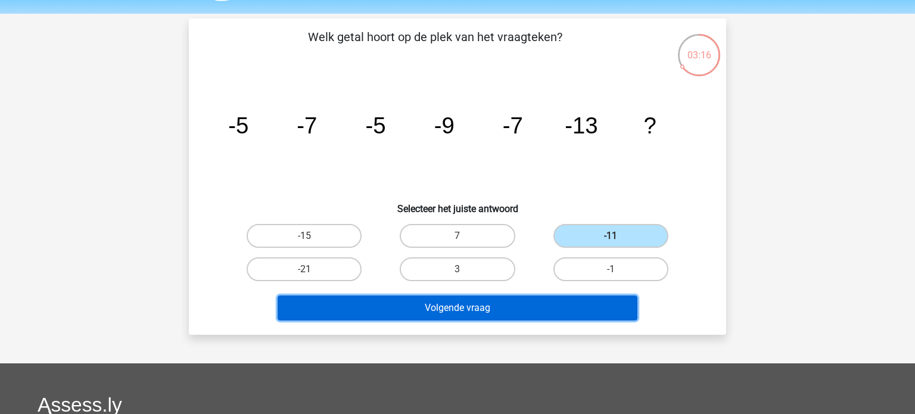
click at [530, 307] on button "Volgende vraag" at bounding box center [458, 308] width 361 height 25
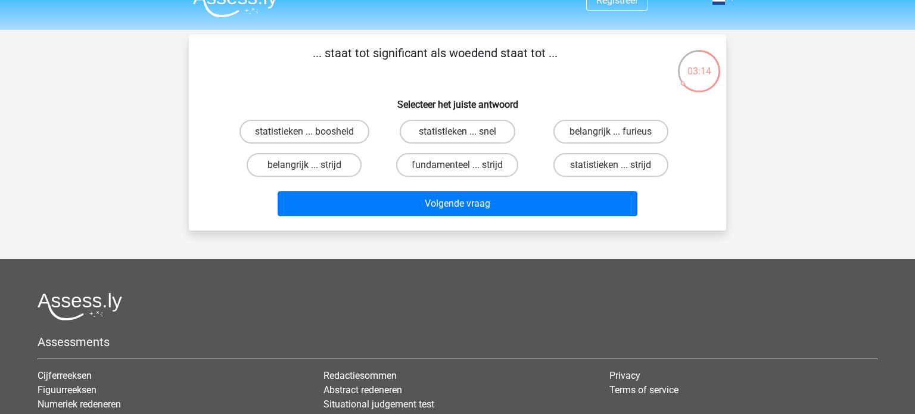
scroll to position [7, 0]
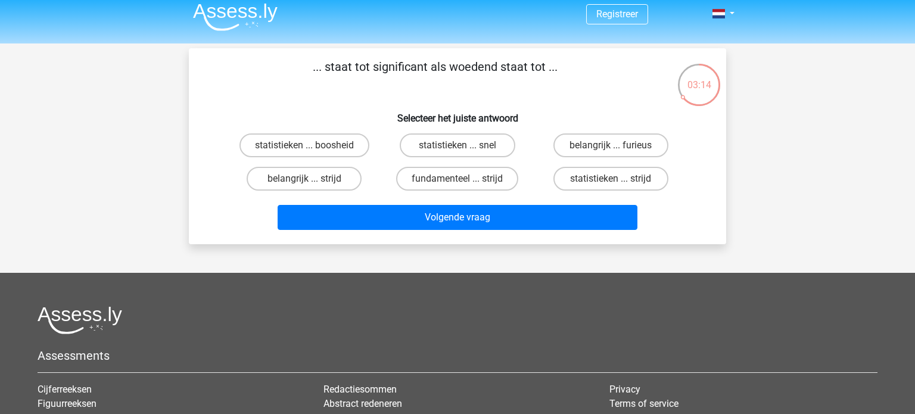
drag, startPoint x: 339, startPoint y: 62, endPoint x: 411, endPoint y: 69, distance: 71.8
click at [409, 69] on p "... staat tot significant als woedend staat tot ..." at bounding box center [435, 76] width 455 height 36
click at [420, 67] on p "... staat tot significant als woedend staat tot ..." at bounding box center [435, 76] width 455 height 36
click at [635, 145] on label "belangrijk ... furieus" at bounding box center [611, 145] width 115 height 24
click at [619, 145] on input "belangrijk ... furieus" at bounding box center [615, 149] width 8 height 8
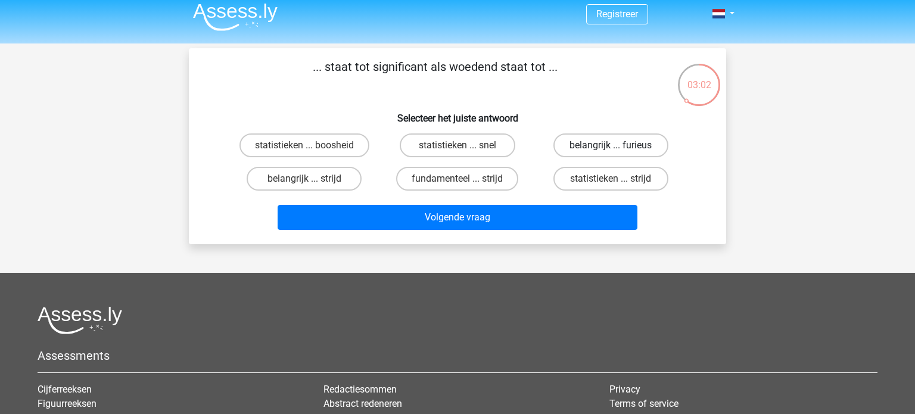
radio input "true"
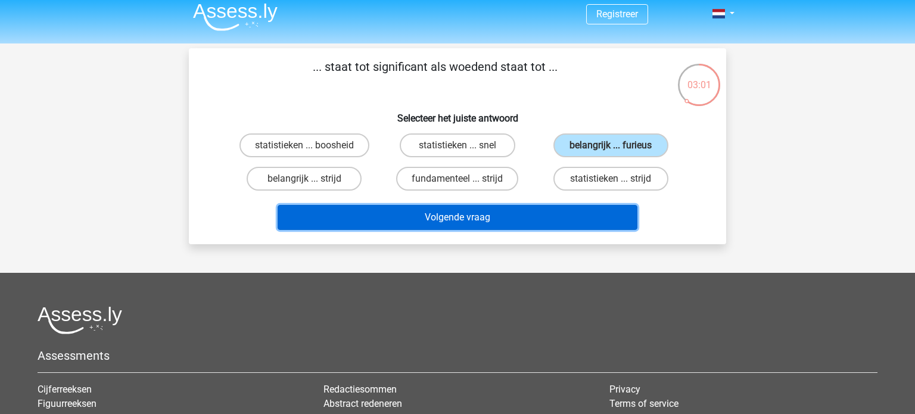
click at [494, 221] on button "Volgende vraag" at bounding box center [458, 217] width 361 height 25
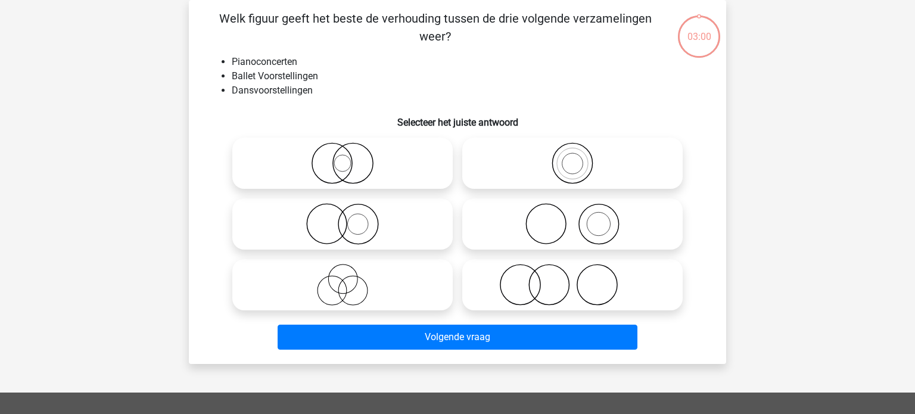
scroll to position [36, 0]
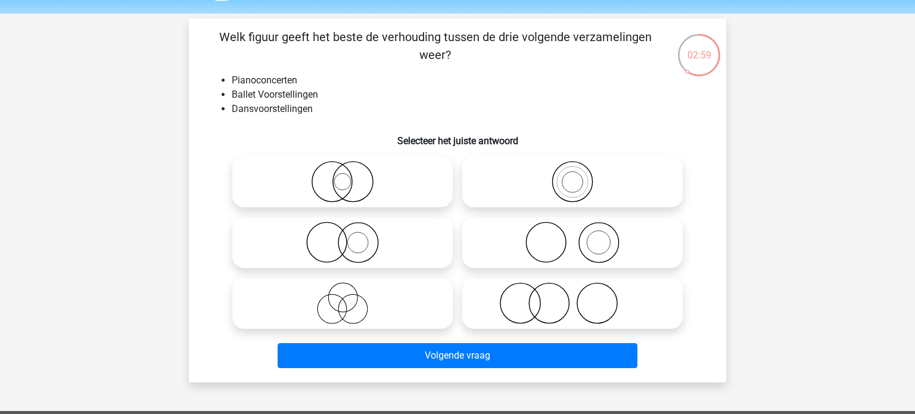
drag, startPoint x: 288, startPoint y: 31, endPoint x: 357, endPoint y: 38, distance: 68.8
click at [343, 38] on p "Welk figuur geeft het beste de verhouding tussen de drie volgende verzamelingen…" at bounding box center [435, 46] width 455 height 36
drag, startPoint x: 367, startPoint y: 36, endPoint x: 405, endPoint y: 36, distance: 38.1
click at [401, 36] on p "Welk figuur geeft het beste de verhouding tussen de drie volgende verzamelingen…" at bounding box center [435, 46] width 455 height 36
click at [442, 36] on p "Welk figuur geeft het beste de verhouding tussen de drie volgende verzamelingen…" at bounding box center [435, 46] width 455 height 36
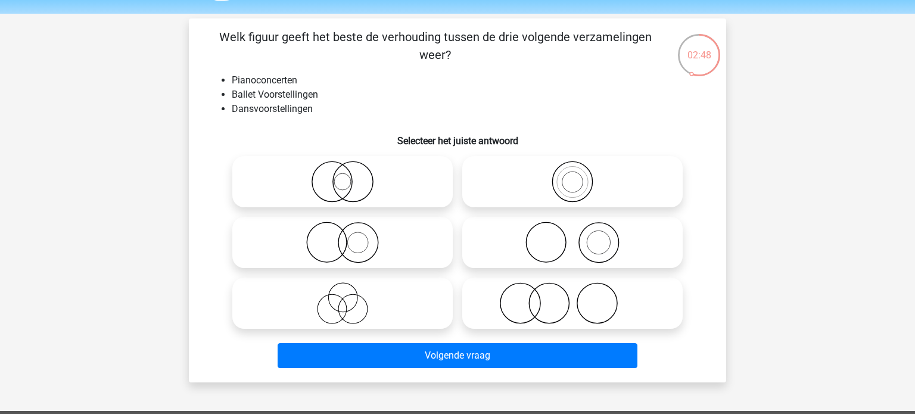
click at [572, 307] on icon at bounding box center [572, 303] width 211 height 42
click at [573, 297] on input "radio" at bounding box center [577, 294] width 8 height 8
radio input "true"
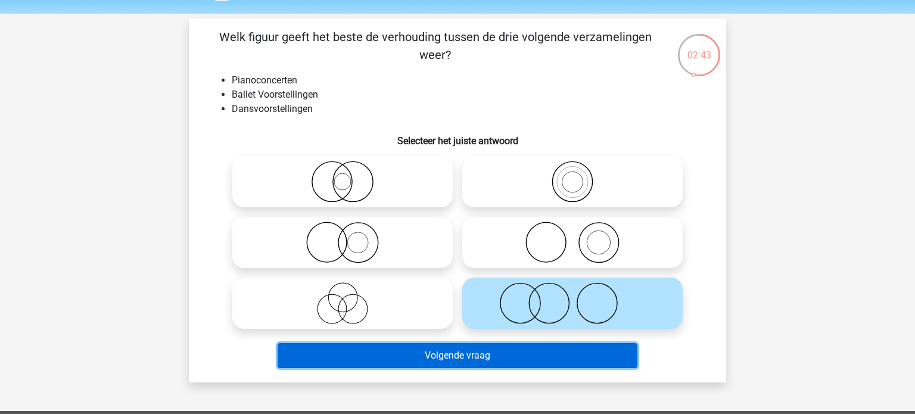
click at [464, 358] on button "Volgende vraag" at bounding box center [458, 355] width 361 height 25
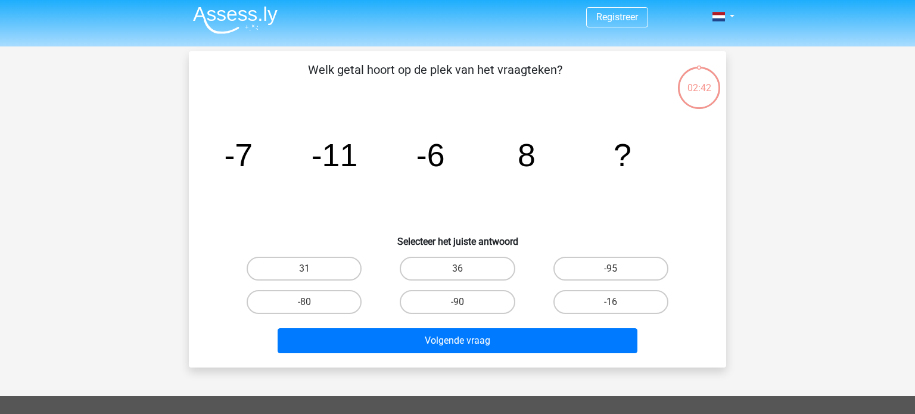
scroll to position [0, 0]
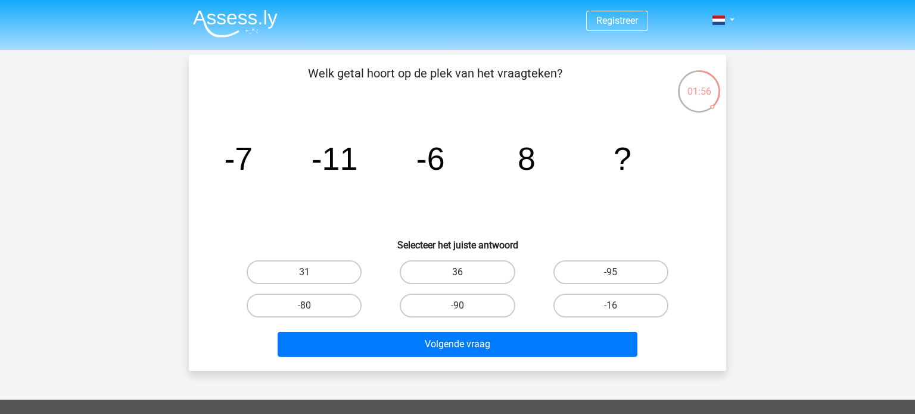
click at [443, 266] on label "36" at bounding box center [457, 272] width 115 height 24
click at [458, 272] on input "36" at bounding box center [462, 276] width 8 height 8
radio input "true"
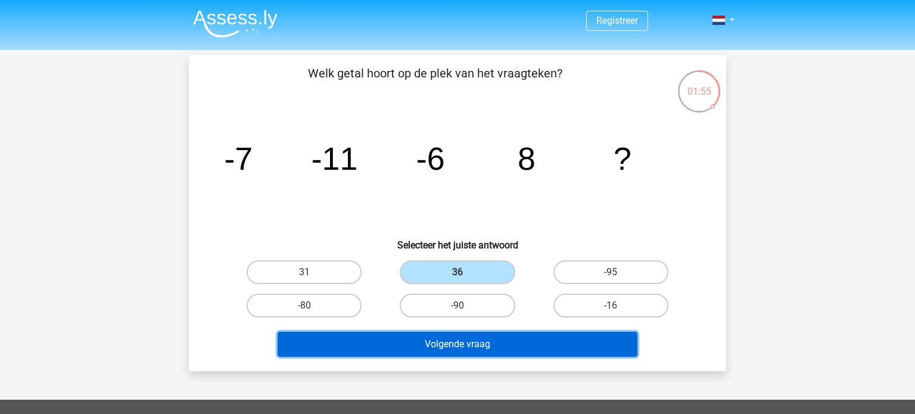
click at [485, 349] on button "Volgende vraag" at bounding box center [458, 344] width 361 height 25
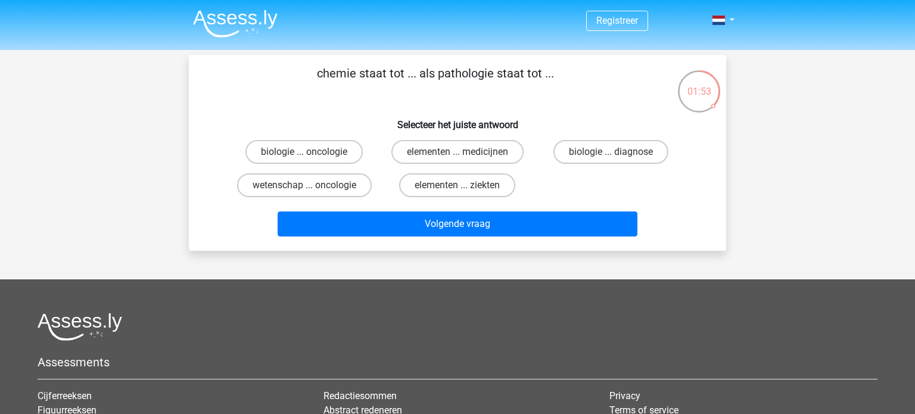
drag, startPoint x: 344, startPoint y: 70, endPoint x: 398, endPoint y: 73, distance: 53.1
click at [394, 74] on p "chemie staat tot ... als pathologie staat tot ..." at bounding box center [435, 82] width 455 height 36
click at [445, 73] on p "chemie staat tot ... als pathologie staat tot ..." at bounding box center [435, 82] width 455 height 36
click at [334, 185] on label "wetenschap ... oncologie" at bounding box center [304, 185] width 135 height 24
click at [312, 185] on input "wetenschap ... oncologie" at bounding box center [309, 189] width 8 height 8
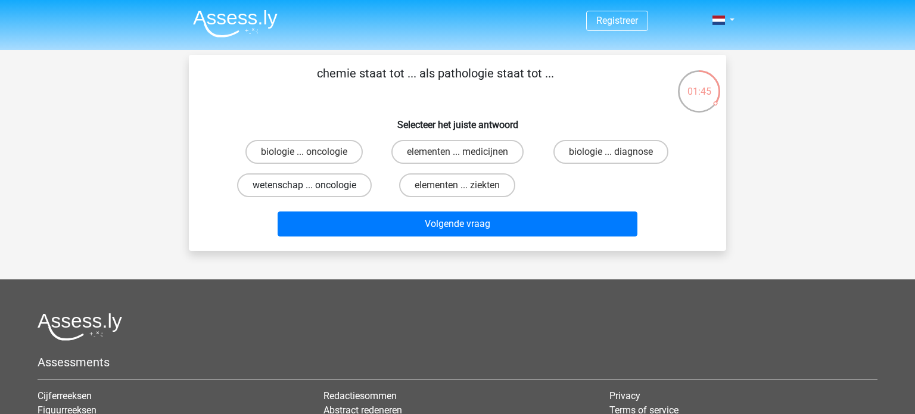
radio input "true"
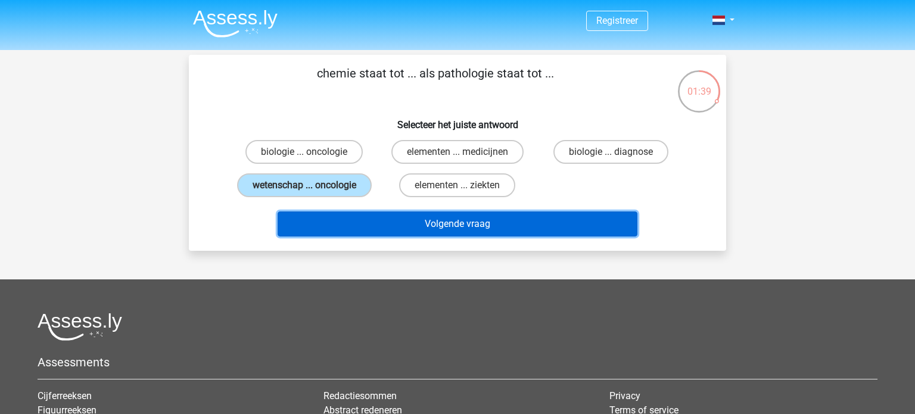
click at [457, 225] on button "Volgende vraag" at bounding box center [458, 224] width 361 height 25
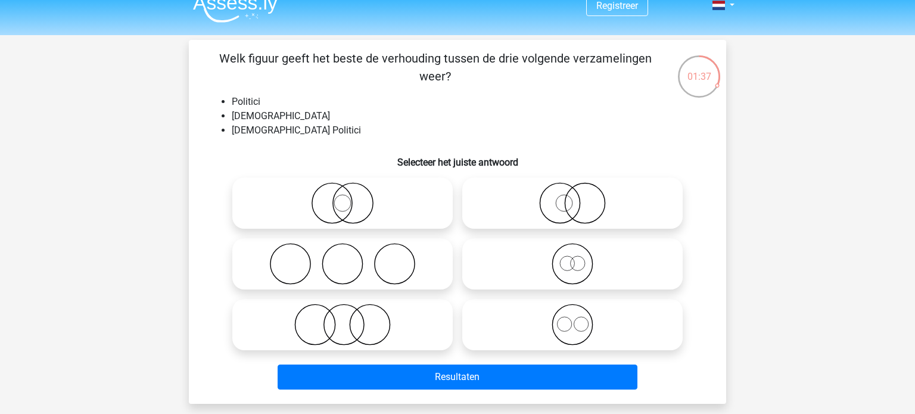
scroll to position [12, 0]
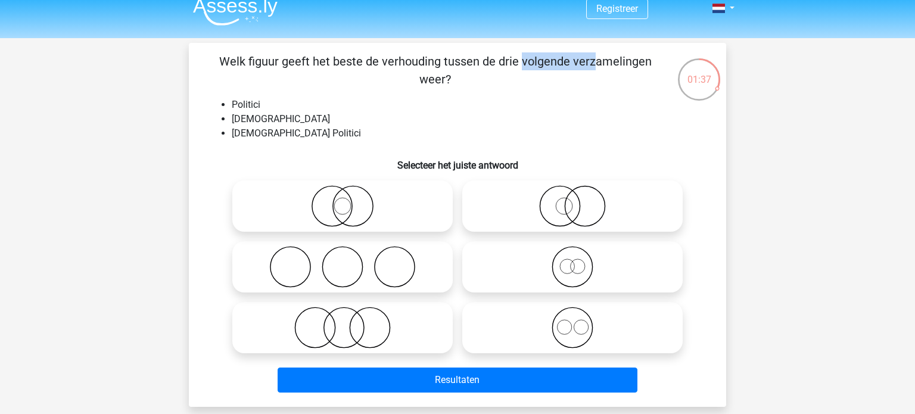
drag, startPoint x: 280, startPoint y: 66, endPoint x: 375, endPoint y: 66, distance: 95.4
click at [367, 66] on p "Welk figuur geeft het beste de verhouding tussen de drie volgende verzamelingen…" at bounding box center [435, 70] width 455 height 36
click at [389, 63] on p "Welk figuur geeft het beste de verhouding tussen de drie volgende verzamelingen…" at bounding box center [435, 70] width 455 height 36
drag, startPoint x: 399, startPoint y: 60, endPoint x: 474, endPoint y: 63, distance: 75.1
click at [460, 62] on p "Welk figuur geeft het beste de verhouding tussen de drie volgende verzamelingen…" at bounding box center [435, 70] width 455 height 36
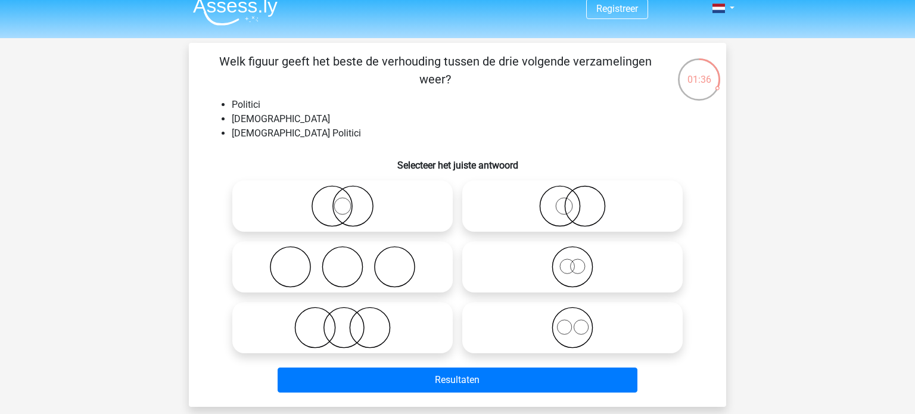
drag, startPoint x: 490, startPoint y: 63, endPoint x: 496, endPoint y: 64, distance: 6.6
click at [492, 64] on p "Welk figuur geeft het beste de verhouding tussen de drie volgende verzamelingen…" at bounding box center [435, 70] width 455 height 36
drag, startPoint x: 528, startPoint y: 64, endPoint x: 563, endPoint y: 63, distance: 35.2
click at [563, 63] on p "Welk figuur geeft het beste de verhouding tussen de drie volgende verzamelingen…" at bounding box center [435, 70] width 455 height 36
click at [579, 61] on p "Welk figuur geeft het beste de verhouding tussen de drie volgende verzamelingen…" at bounding box center [435, 70] width 455 height 36
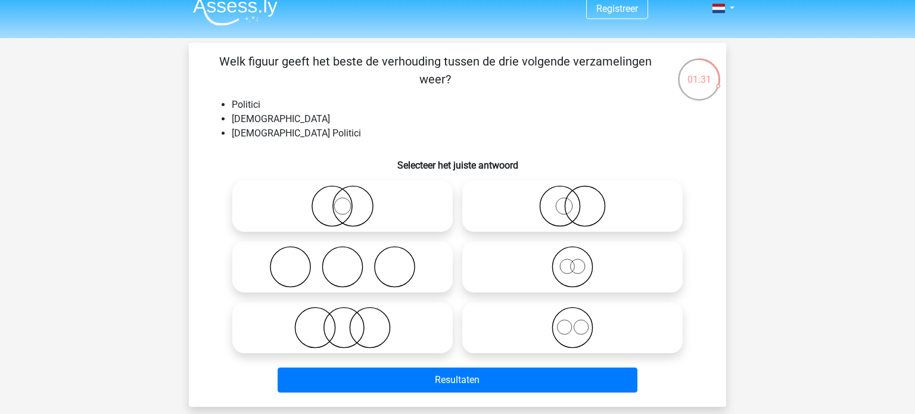
scroll to position [18, 0]
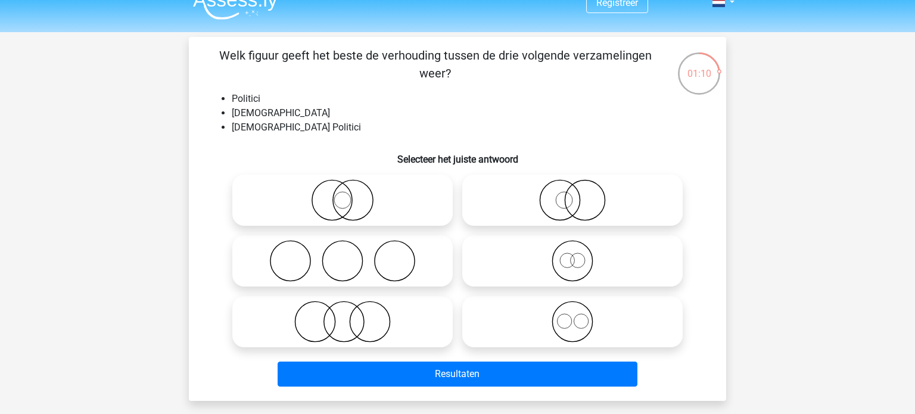
click at [624, 200] on icon at bounding box center [572, 200] width 211 height 42
click at [580, 194] on input "radio" at bounding box center [577, 191] width 8 height 8
radio input "true"
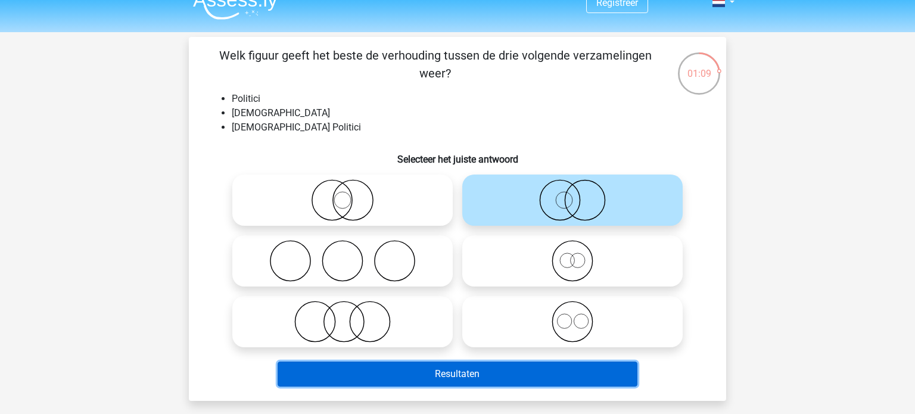
click at [557, 375] on button "Resultaten" at bounding box center [458, 374] width 361 height 25
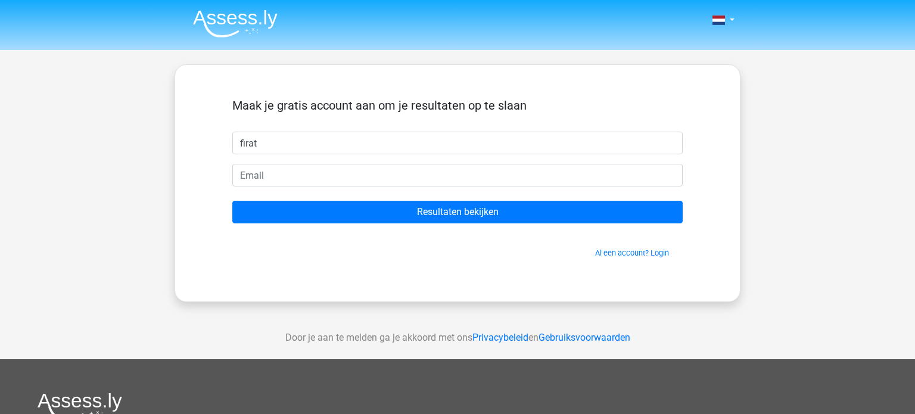
type input "firat"
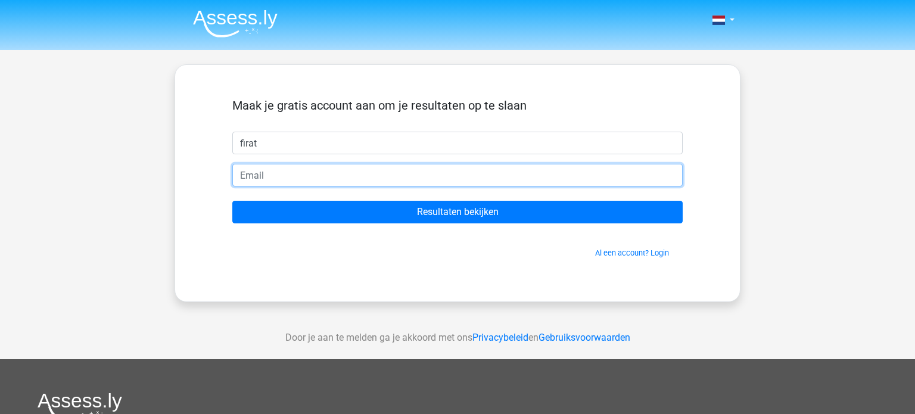
click at [374, 182] on input "email" at bounding box center [457, 175] width 451 height 23
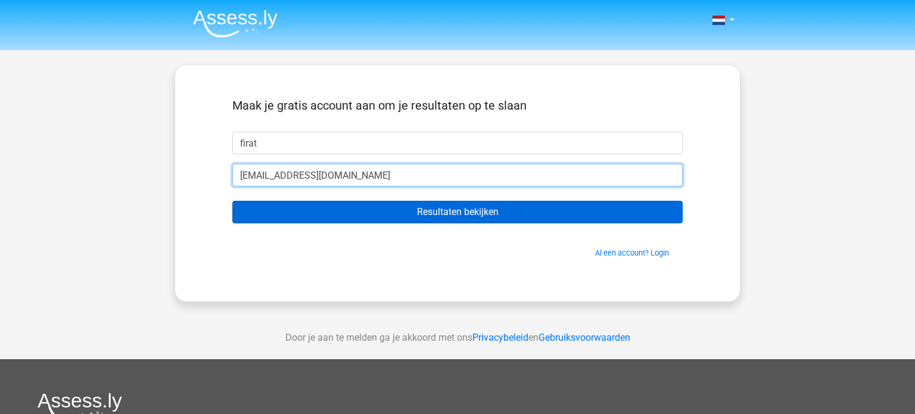
type input "[EMAIL_ADDRESS][DOMAIN_NAME]"
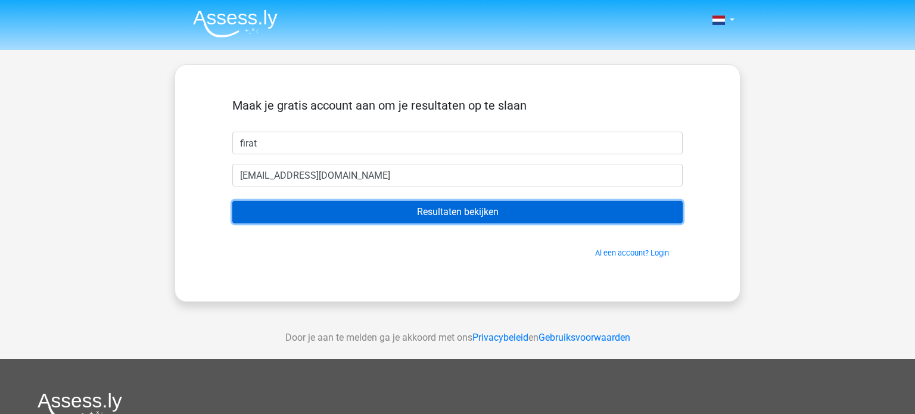
click at [461, 204] on input "Resultaten bekijken" at bounding box center [457, 212] width 451 height 23
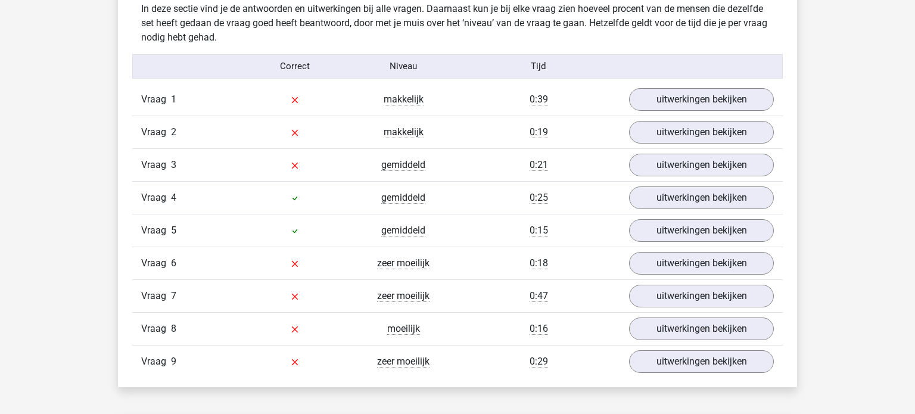
scroll to position [1277, 0]
click at [683, 100] on link "uitwerkingen bekijken" at bounding box center [702, 99] width 166 height 26
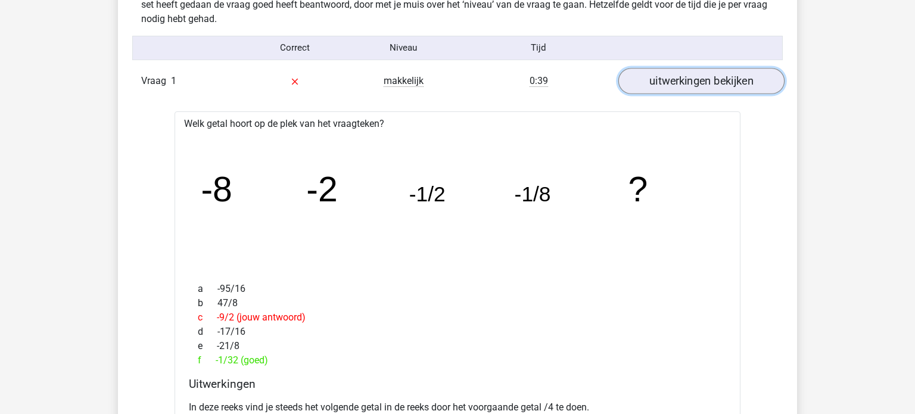
scroll to position [1294, 0]
click at [687, 89] on link "uitwerkingen bekijken" at bounding box center [702, 81] width 166 height 26
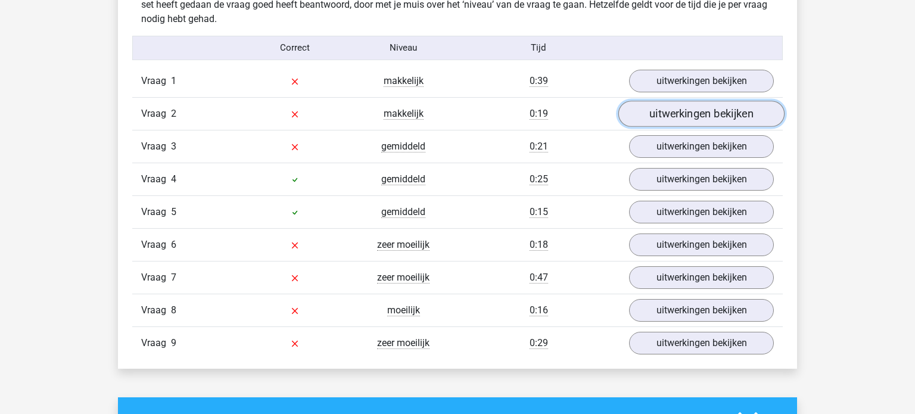
click at [681, 115] on link "uitwerkingen bekijken" at bounding box center [702, 114] width 166 height 26
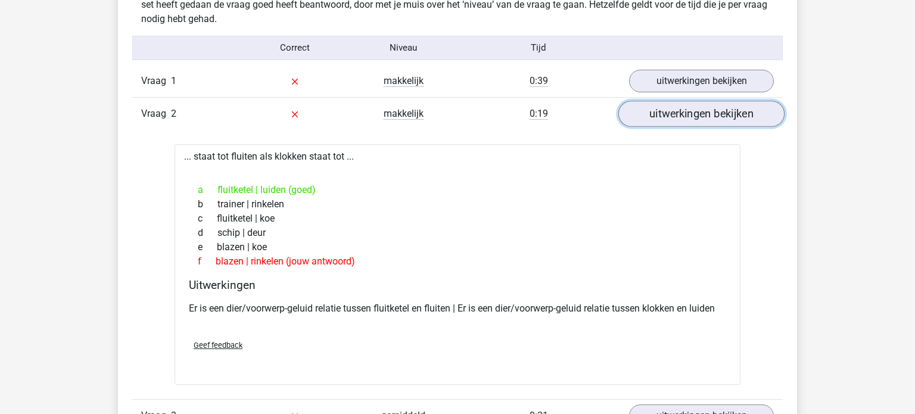
click at [682, 110] on link "uitwerkingen bekijken" at bounding box center [702, 114] width 166 height 26
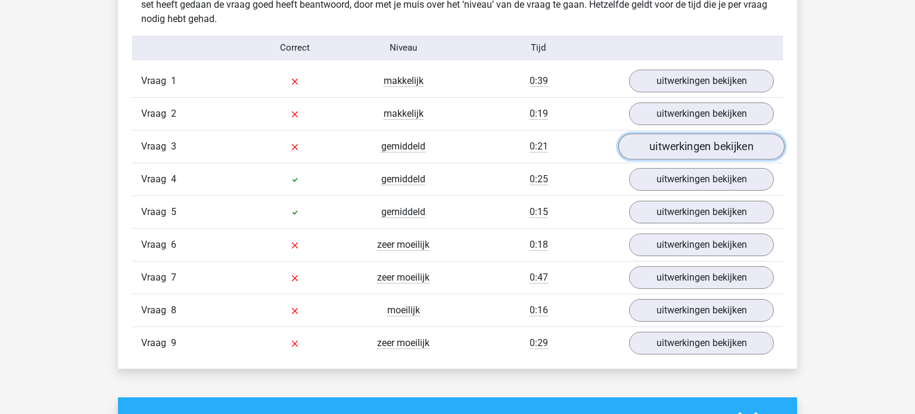
click at [690, 151] on link "uitwerkingen bekijken" at bounding box center [702, 146] width 166 height 26
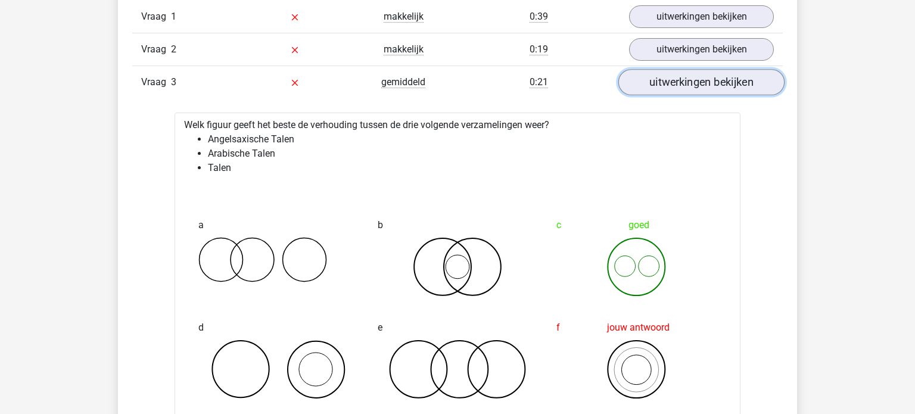
scroll to position [1423, 0]
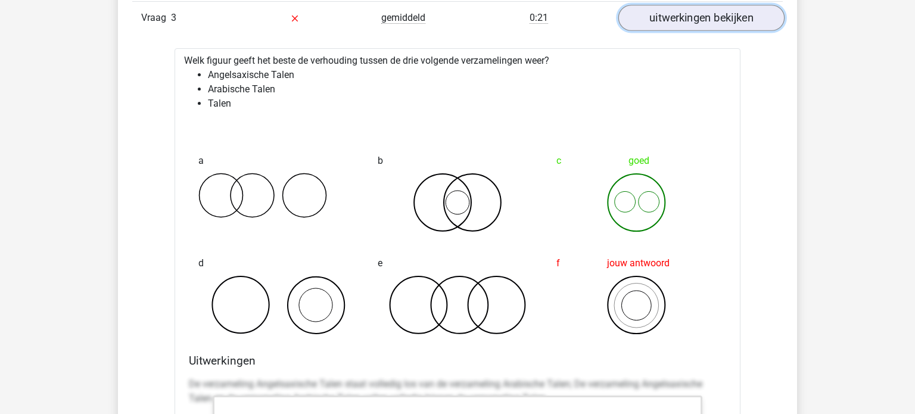
click at [698, 19] on link "uitwerkingen bekijken" at bounding box center [702, 18] width 166 height 26
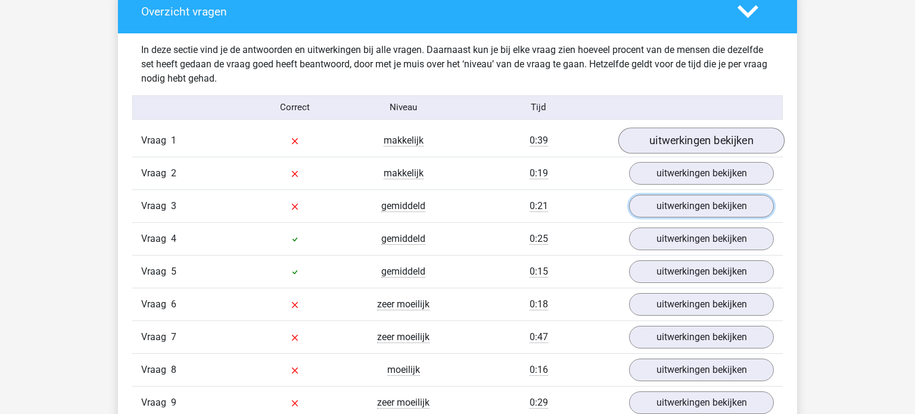
scroll to position [1235, 0]
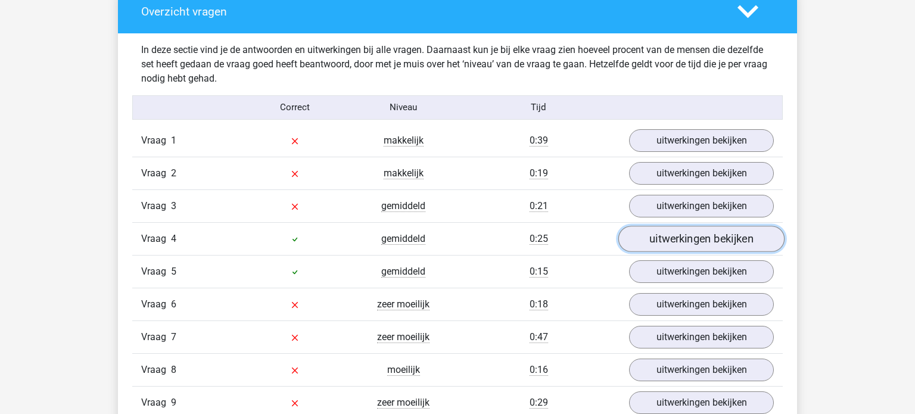
click at [680, 240] on link "uitwerkingen bekijken" at bounding box center [702, 239] width 166 height 26
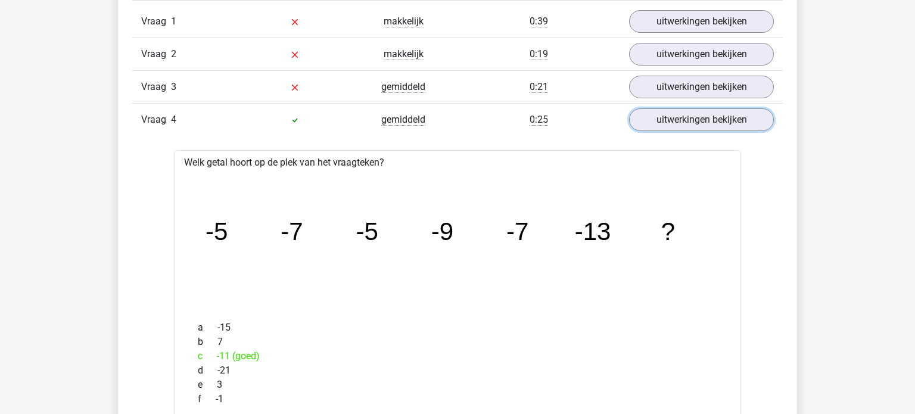
scroll to position [1355, 0]
click at [704, 113] on link "uitwerkingen bekijken" at bounding box center [702, 118] width 166 height 26
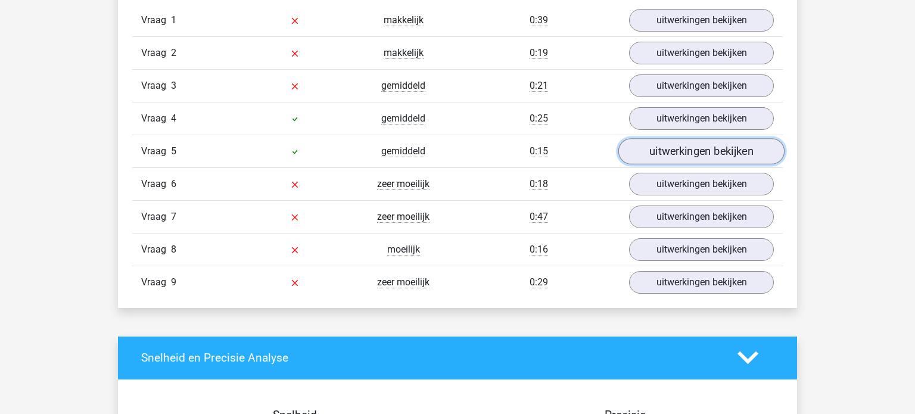
click at [684, 155] on link "uitwerkingen bekijken" at bounding box center [702, 151] width 166 height 26
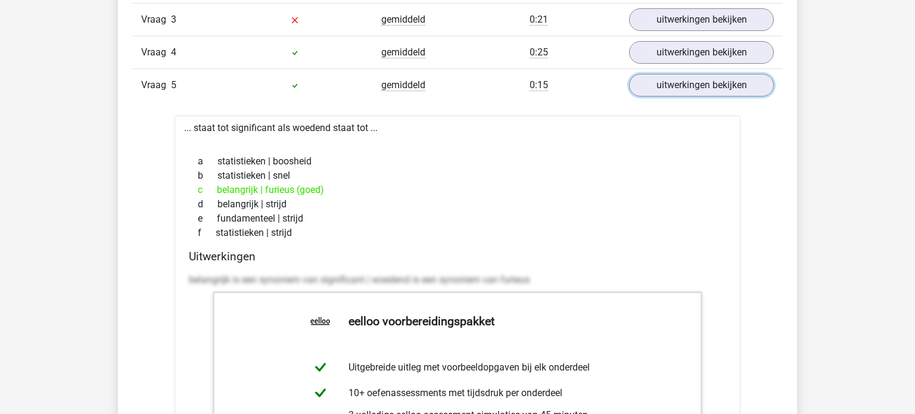
scroll to position [1424, 0]
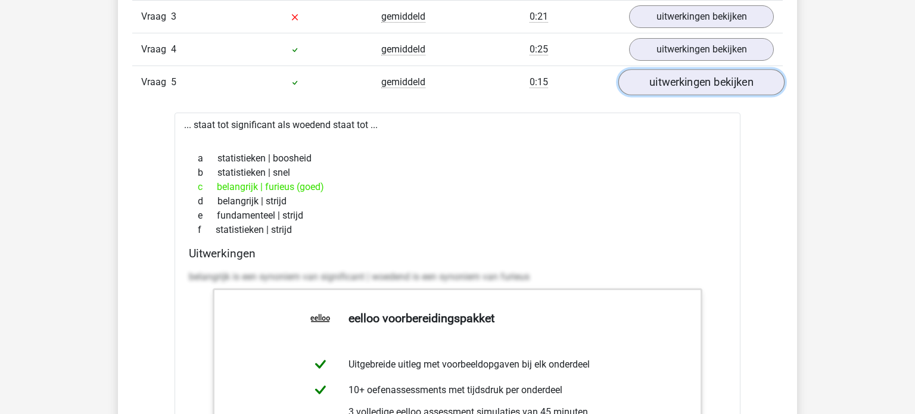
click at [711, 73] on link "uitwerkingen bekijken" at bounding box center [702, 82] width 166 height 26
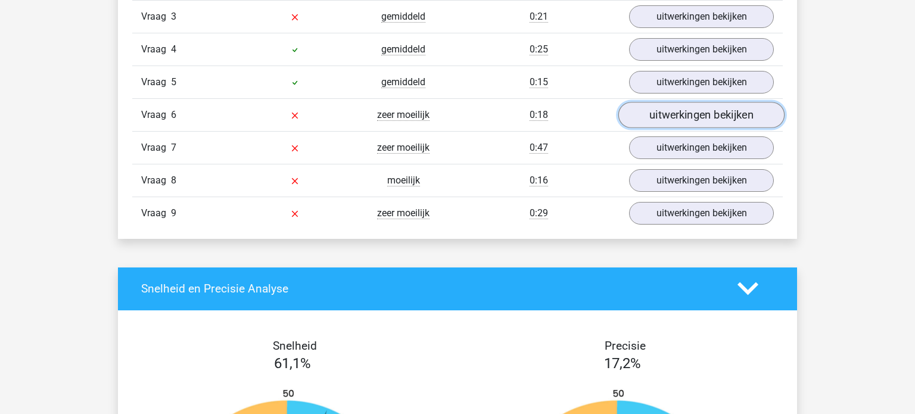
click at [687, 114] on link "uitwerkingen bekijken" at bounding box center [702, 115] width 166 height 26
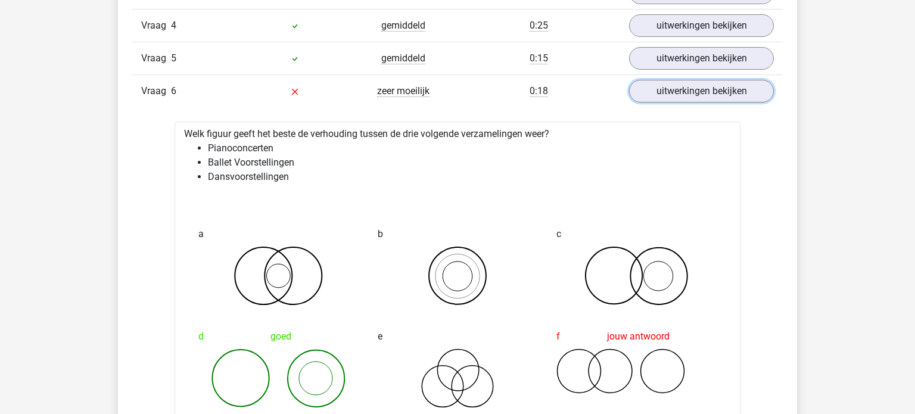
scroll to position [1449, 0]
click at [682, 87] on link "uitwerkingen bekijken" at bounding box center [702, 90] width 166 height 26
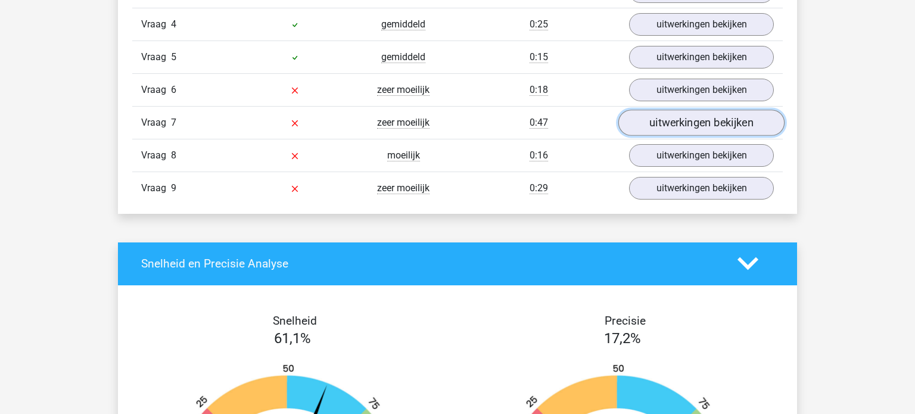
click at [675, 122] on link "uitwerkingen bekijken" at bounding box center [702, 123] width 166 height 26
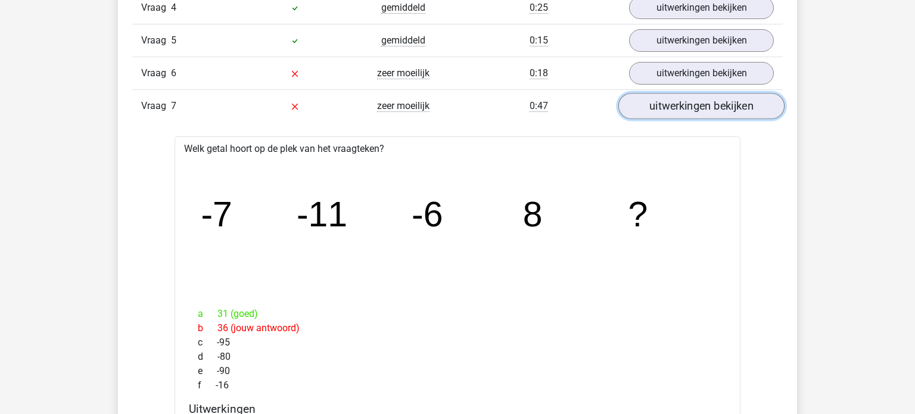
scroll to position [1468, 0]
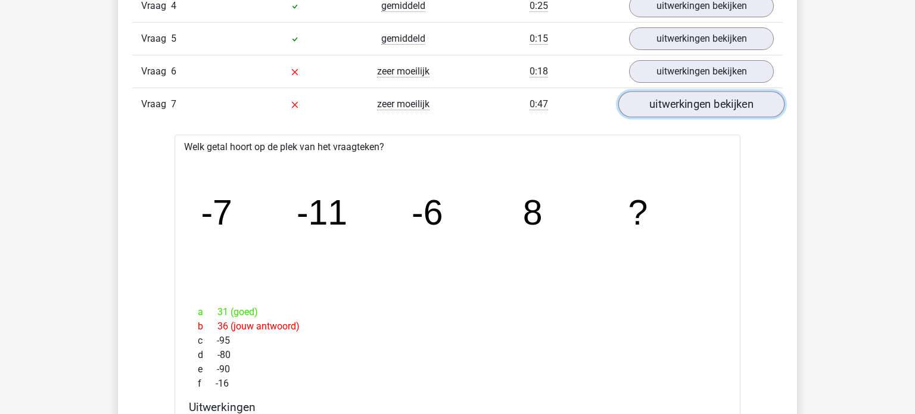
click at [679, 103] on link "uitwerkingen bekijken" at bounding box center [702, 104] width 166 height 26
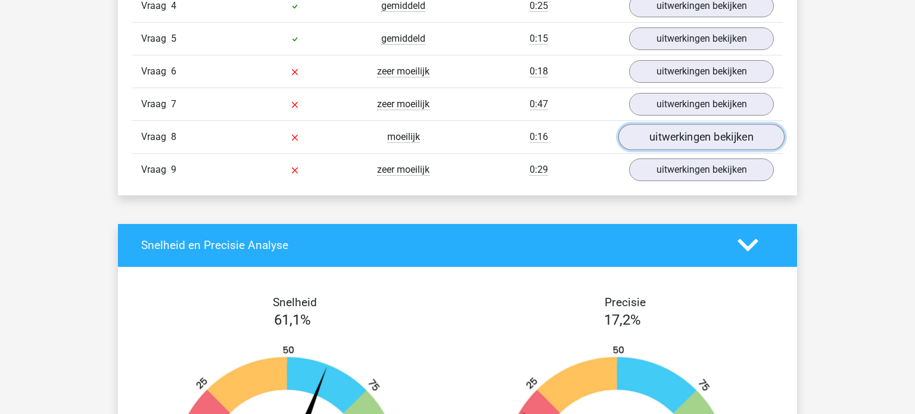
click at [675, 132] on link "uitwerkingen bekijken" at bounding box center [702, 137] width 166 height 26
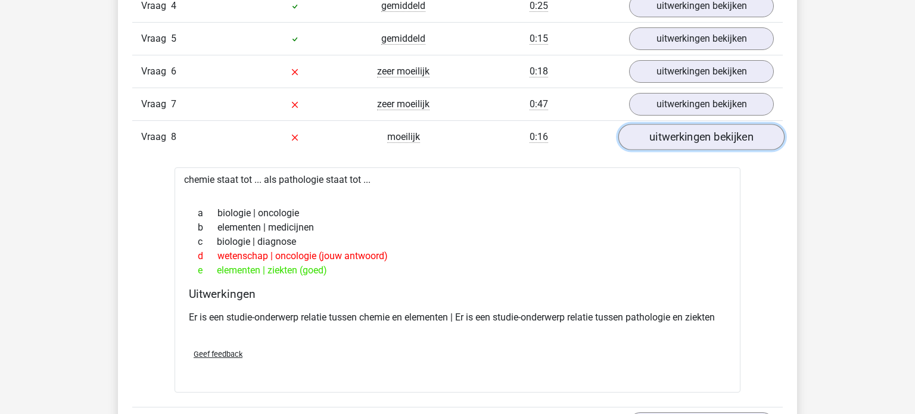
click at [675, 132] on link "uitwerkingen bekijken" at bounding box center [702, 137] width 166 height 26
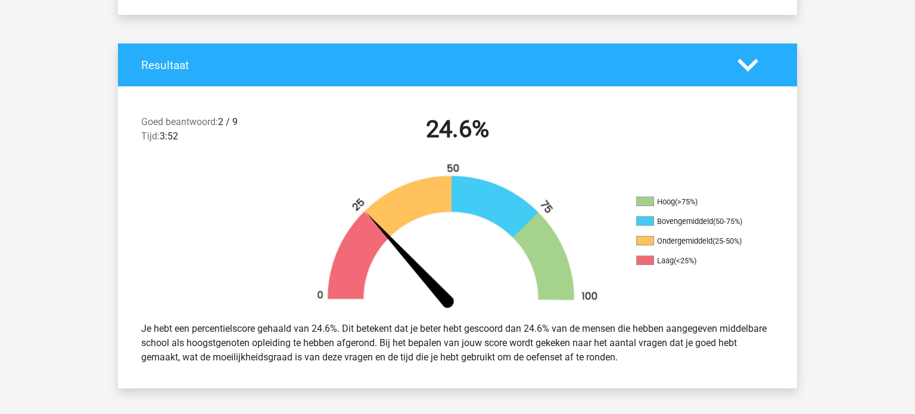
scroll to position [0, 0]
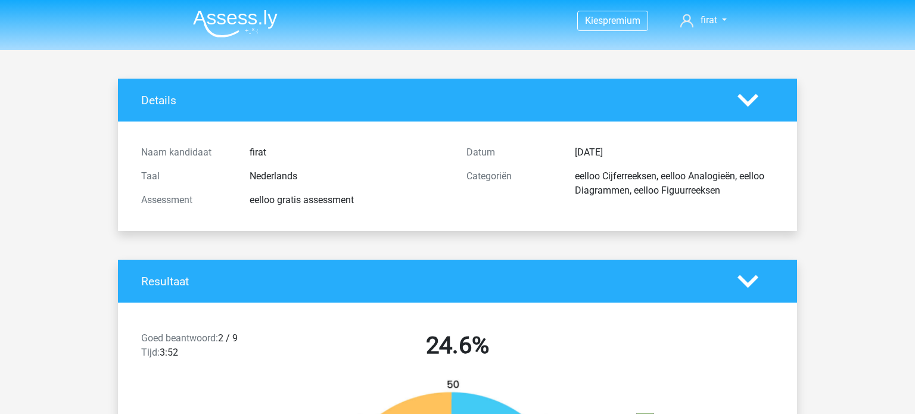
click at [213, 17] on img at bounding box center [235, 24] width 85 height 28
